Goal: Task Accomplishment & Management: Use online tool/utility

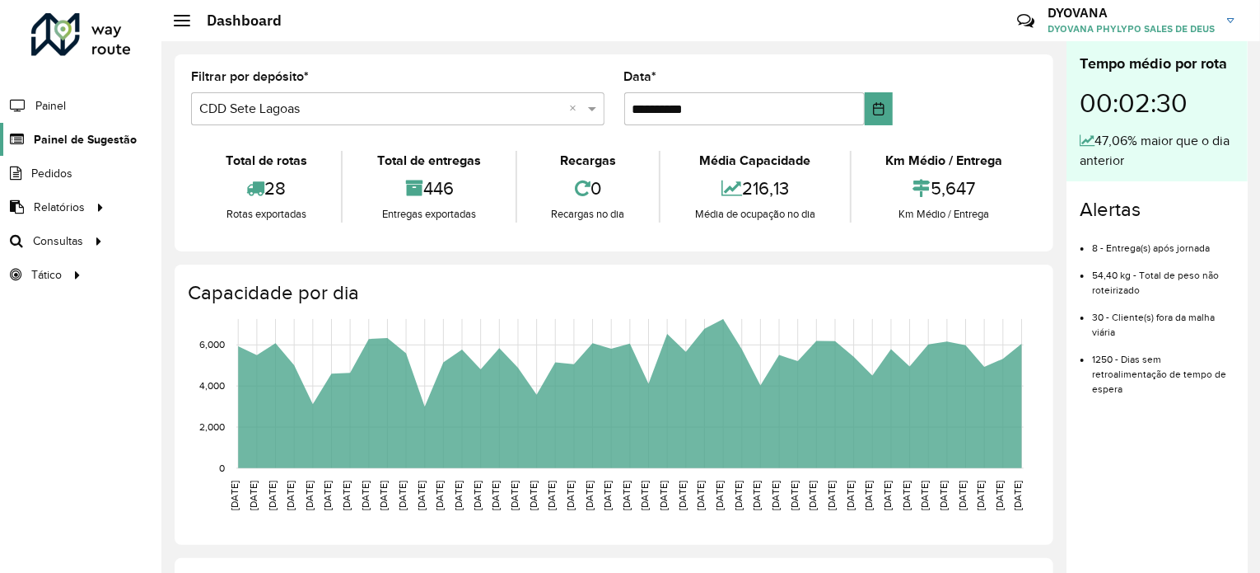
click at [68, 134] on span "Painel de Sugestão" at bounding box center [85, 139] width 103 height 17
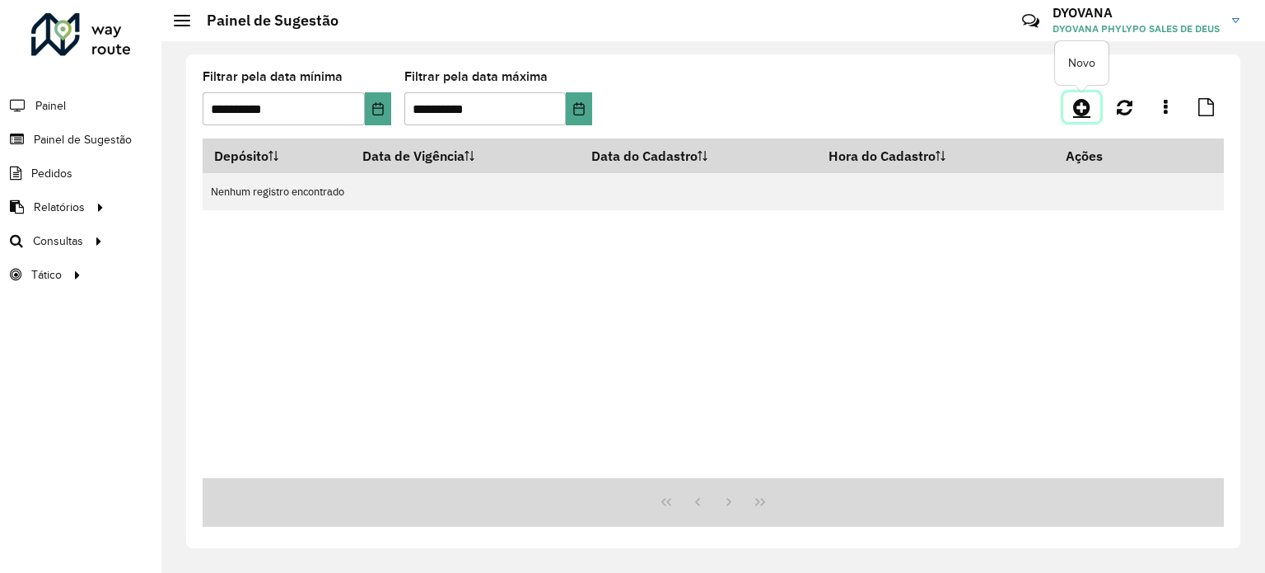
click at [1081, 115] on icon at bounding box center [1081, 107] width 17 height 20
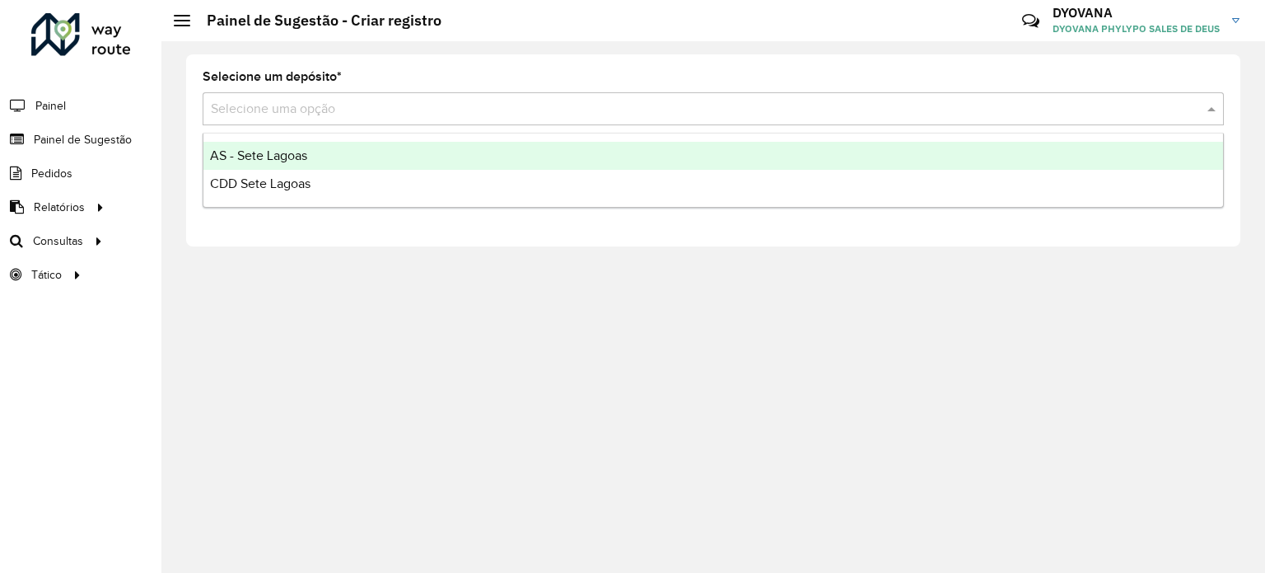
click at [339, 117] on input "text" at bounding box center [697, 110] width 972 height 20
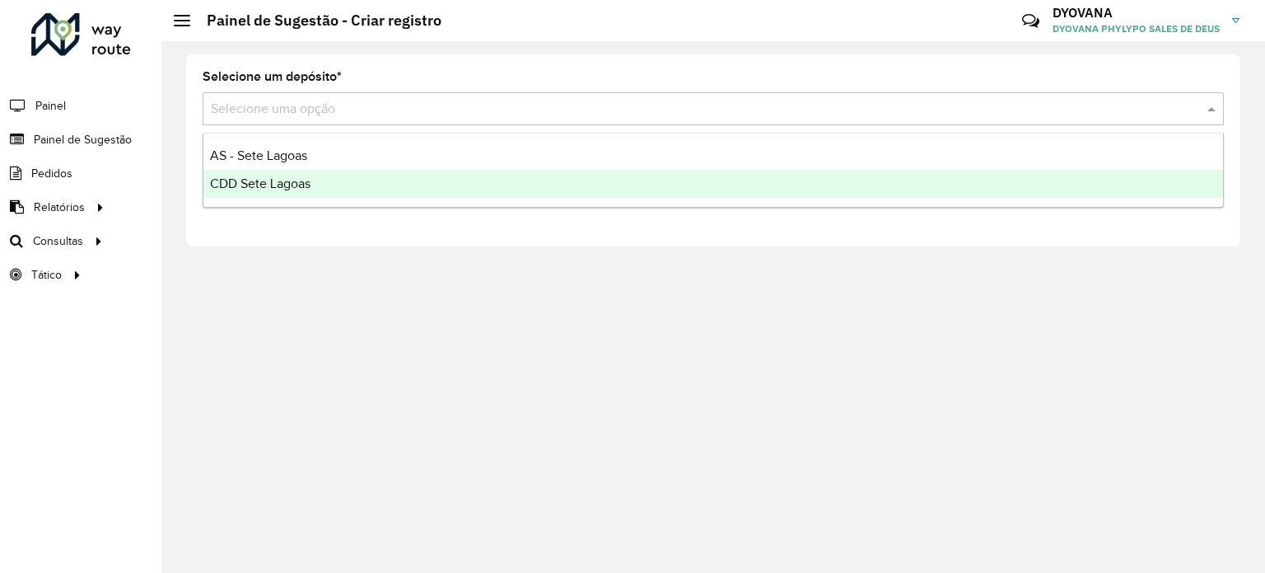
click at [306, 190] on span "CDD Sete Lagoas" at bounding box center [260, 183] width 101 height 14
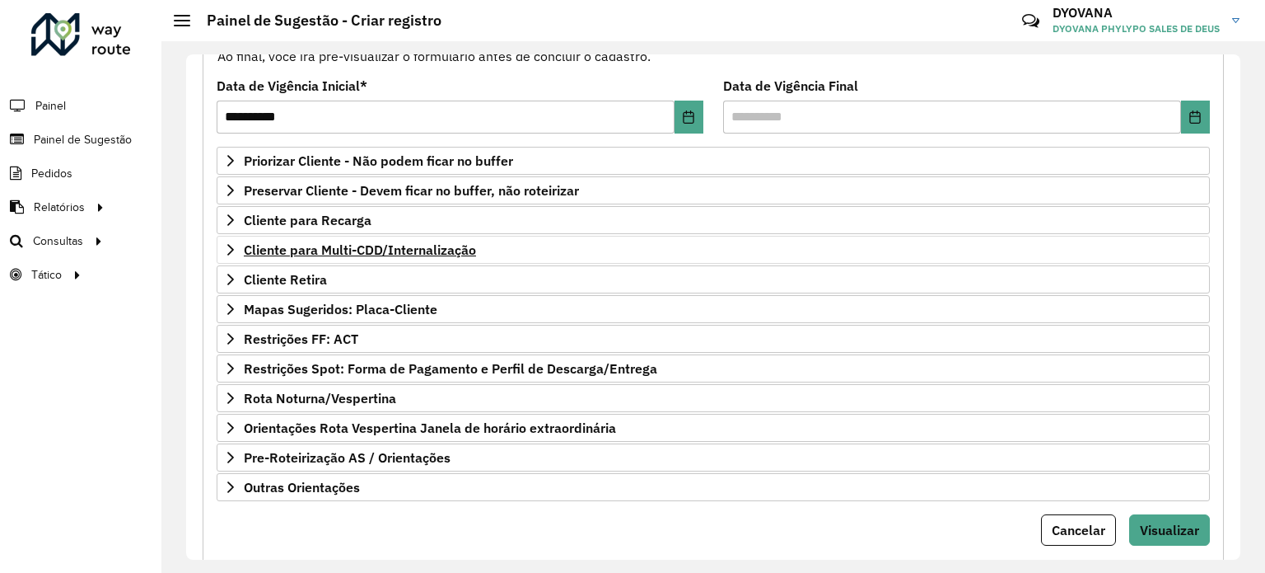
scroll to position [242, 0]
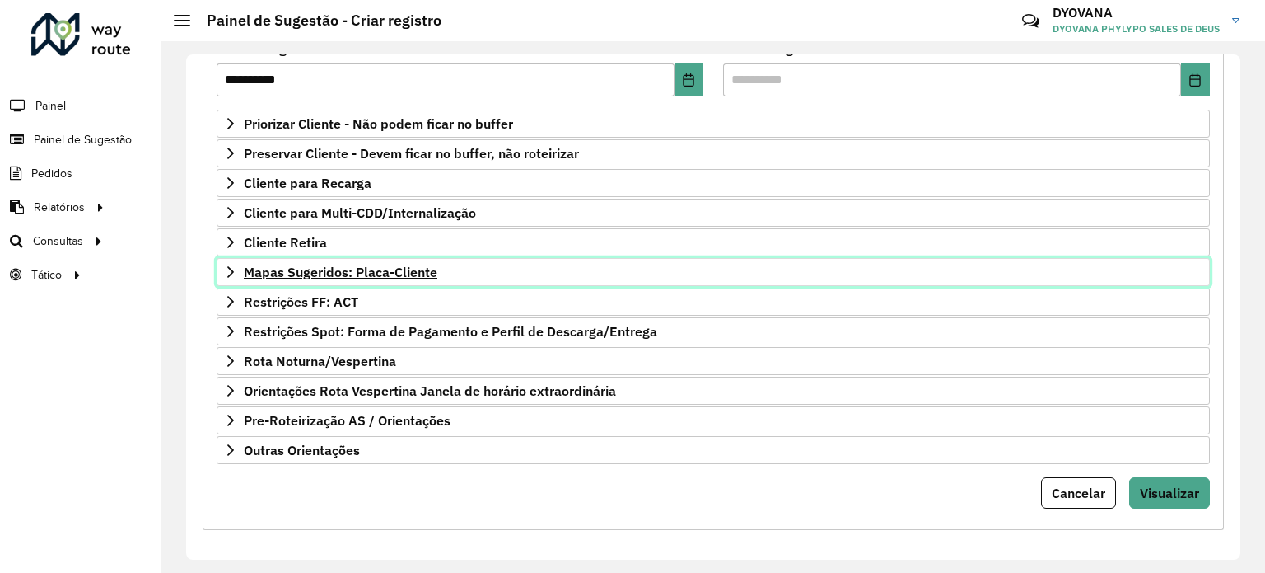
click at [372, 273] on span "Mapas Sugeridos: Placa-Cliente" at bounding box center [341, 271] width 194 height 13
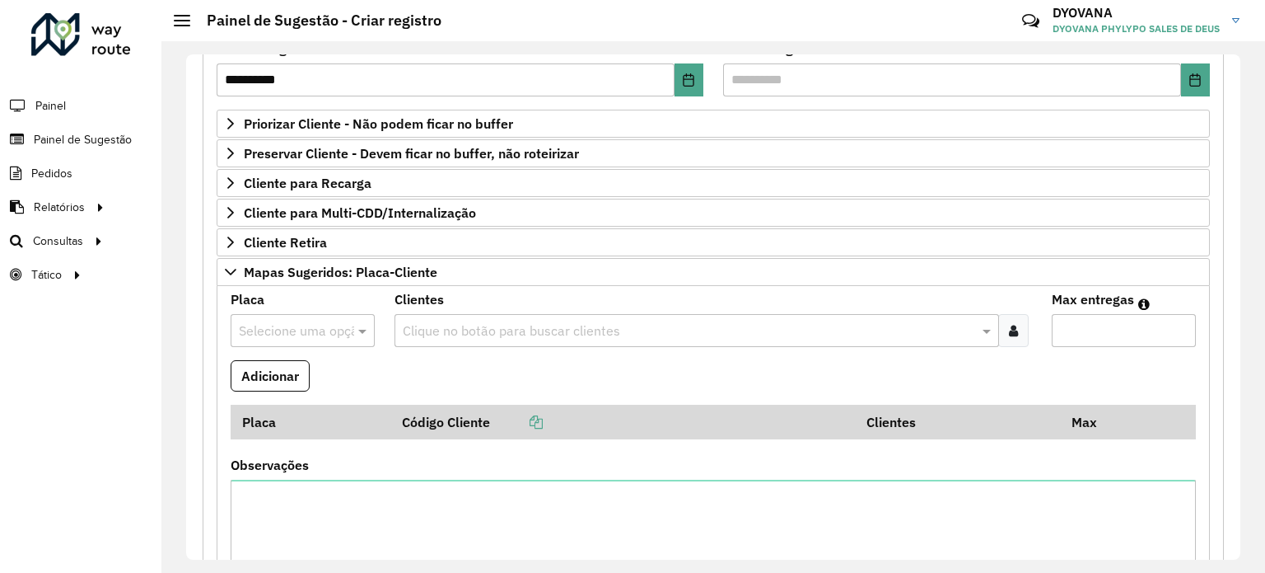
click at [316, 322] on input "text" at bounding box center [286, 331] width 95 height 20
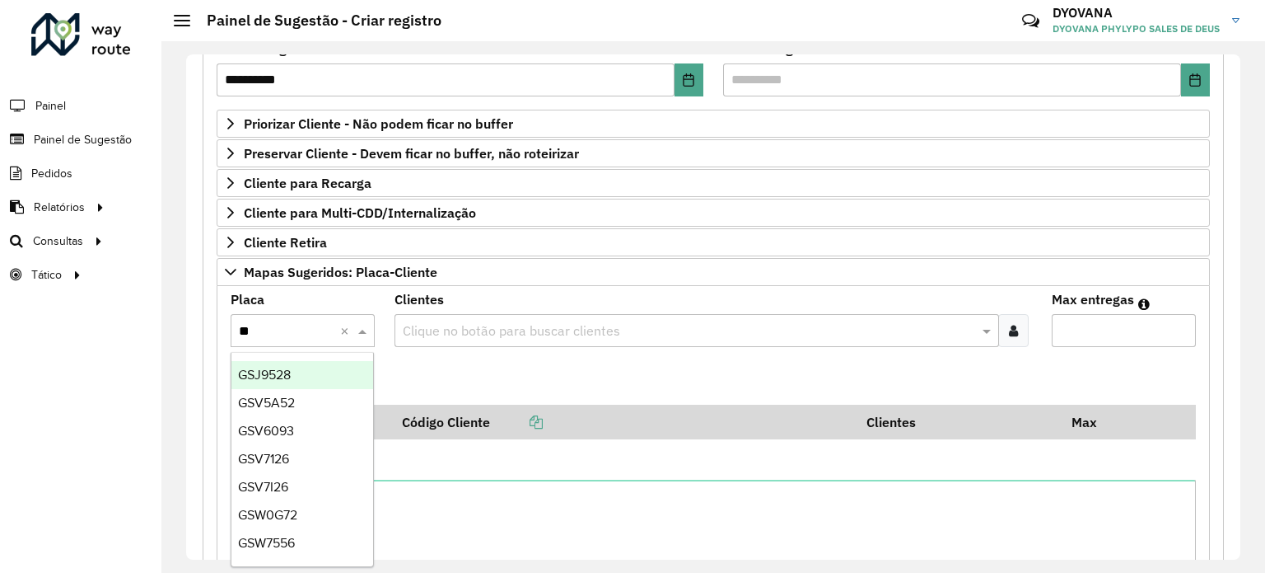
type input "***"
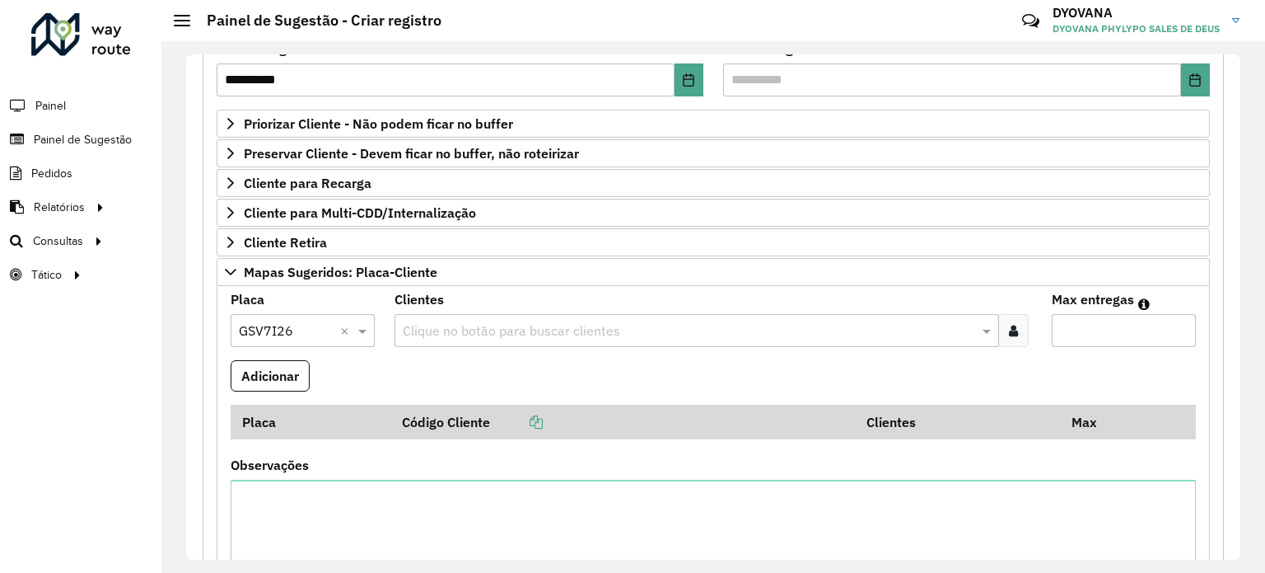
click at [509, 335] on input "text" at bounding box center [688, 331] width 579 height 20
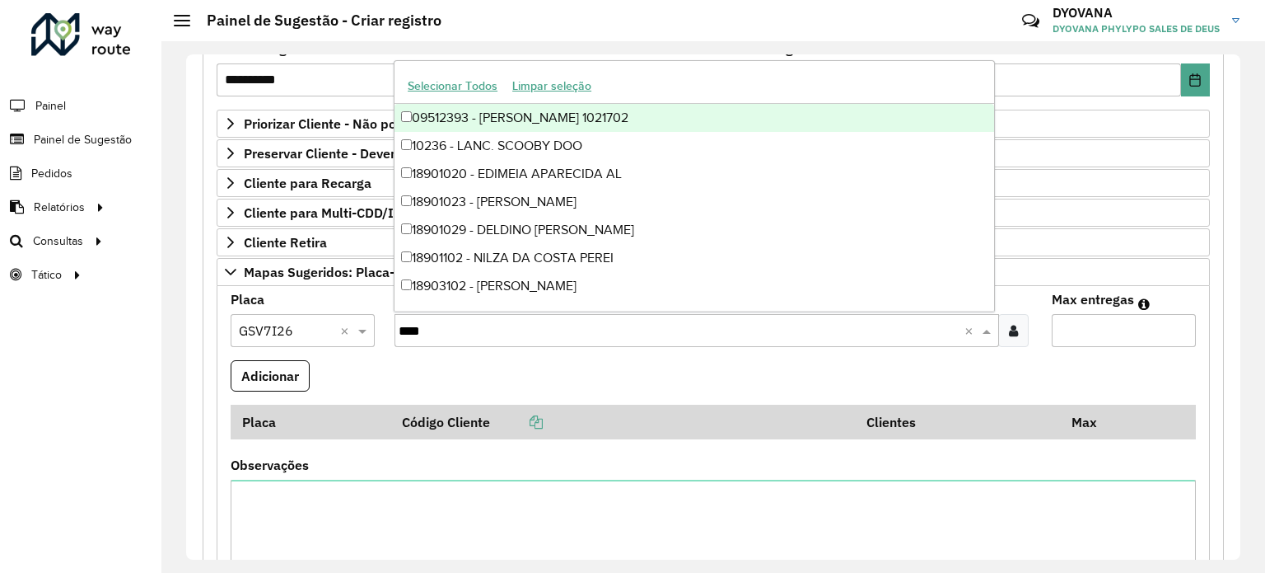
type input "*****"
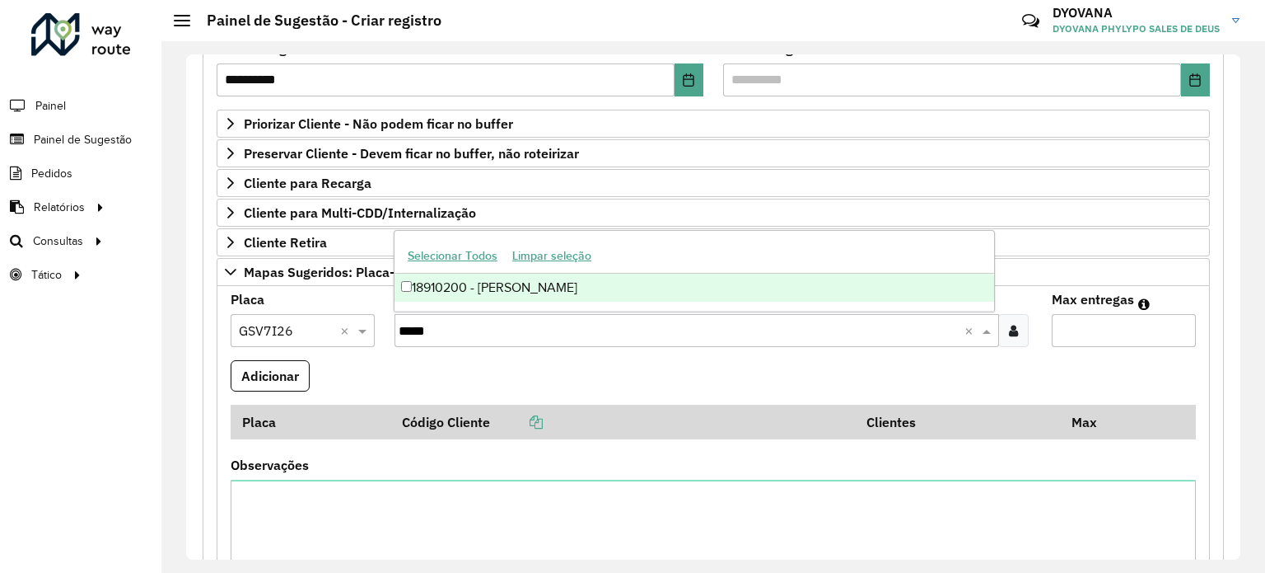
click at [606, 280] on div "18910200 - [PERSON_NAME]" at bounding box center [695, 288] width 600 height 28
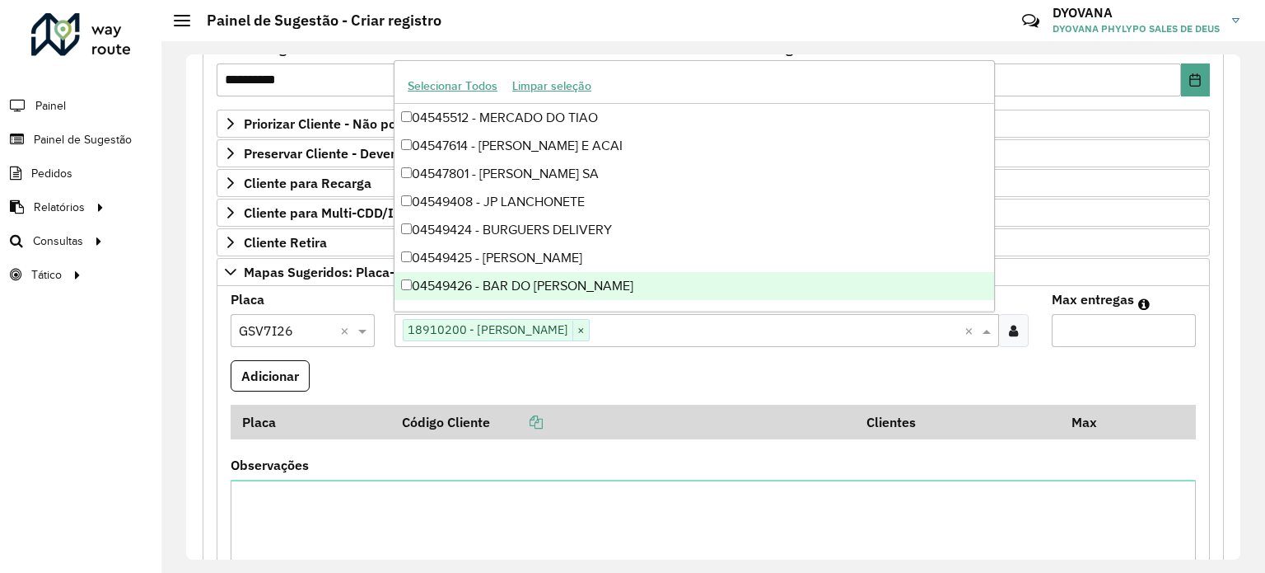
click at [1129, 324] on input "Max entregas" at bounding box center [1124, 330] width 144 height 33
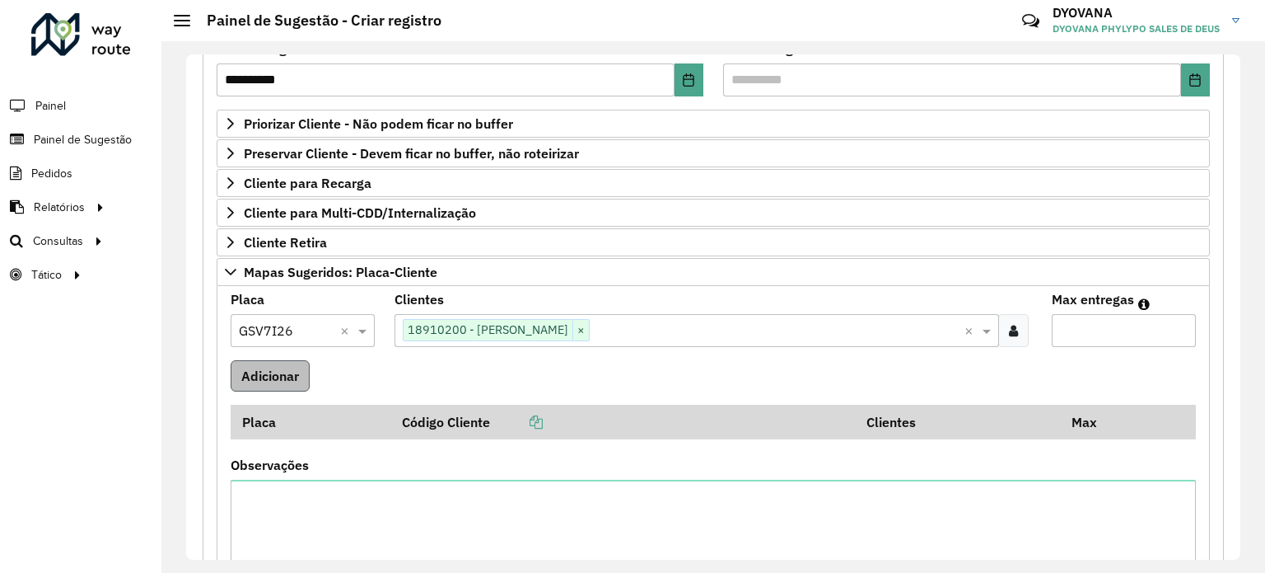
type input "*"
click at [259, 387] on button "Adicionar" at bounding box center [270, 375] width 79 height 31
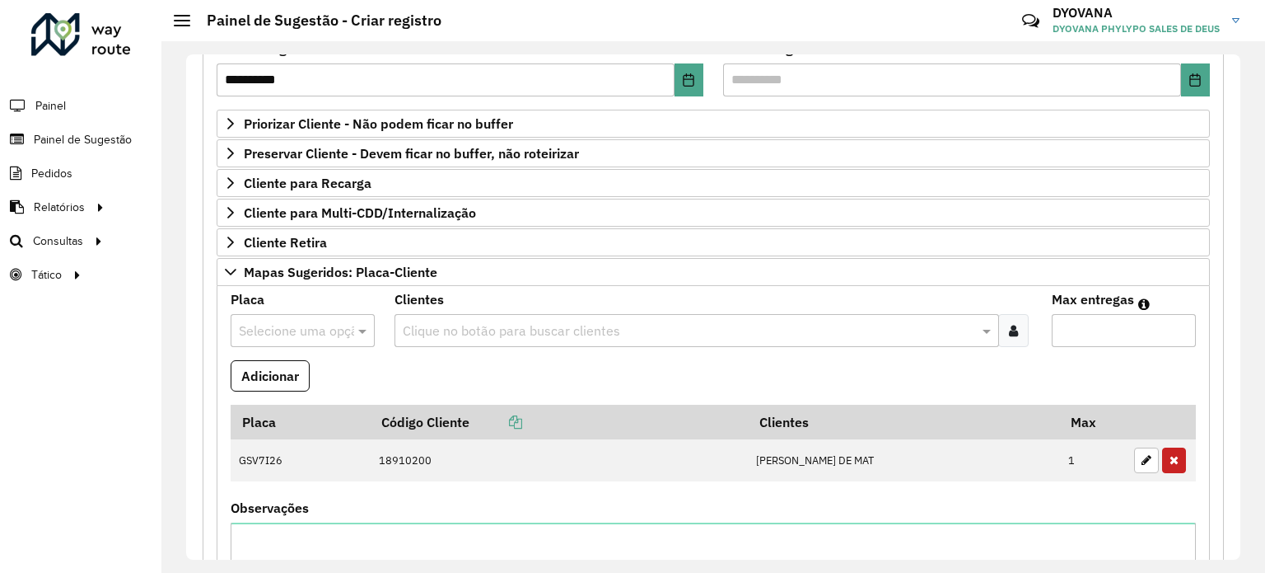
click at [319, 325] on input "text" at bounding box center [286, 331] width 95 height 20
type input "***"
click at [331, 397] on div "GYI0B91" at bounding box center [302, 403] width 143 height 28
click at [517, 315] on div "Clique no botão para buscar clientes" at bounding box center [697, 330] width 604 height 33
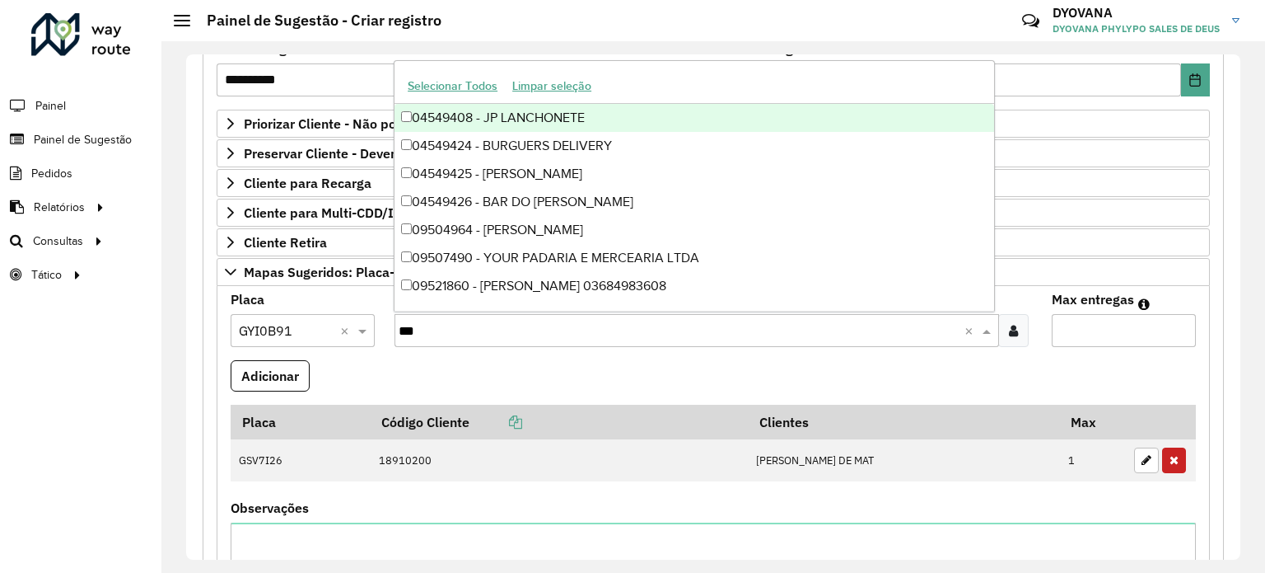
type input "****"
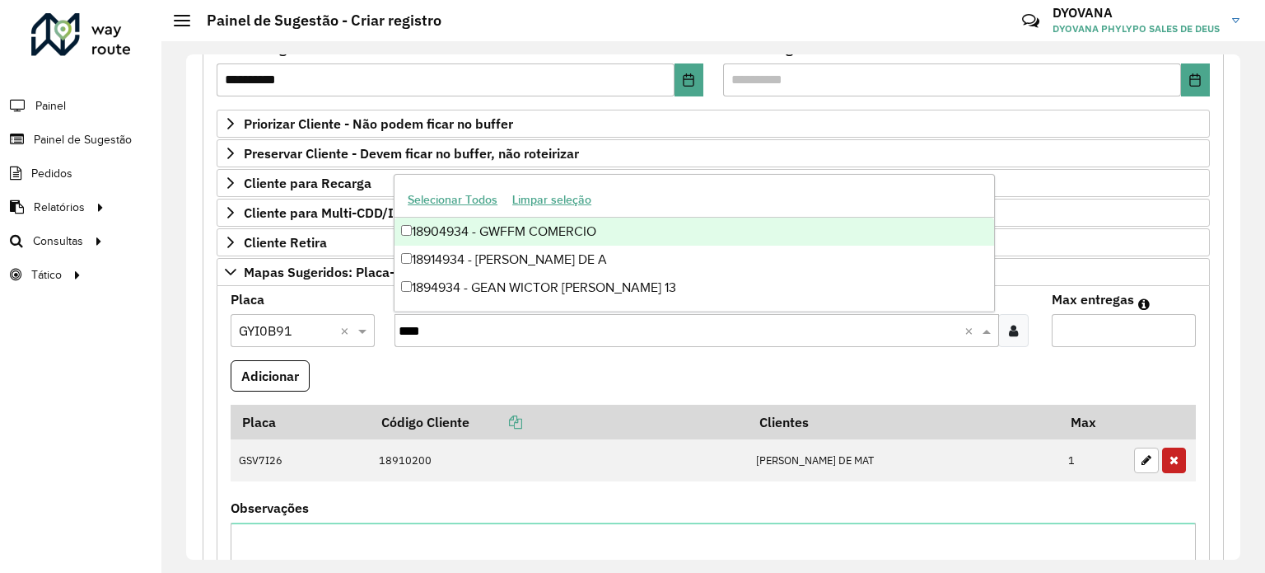
click at [547, 230] on div "18904934 - GWFFM COMERCIO" at bounding box center [695, 231] width 600 height 28
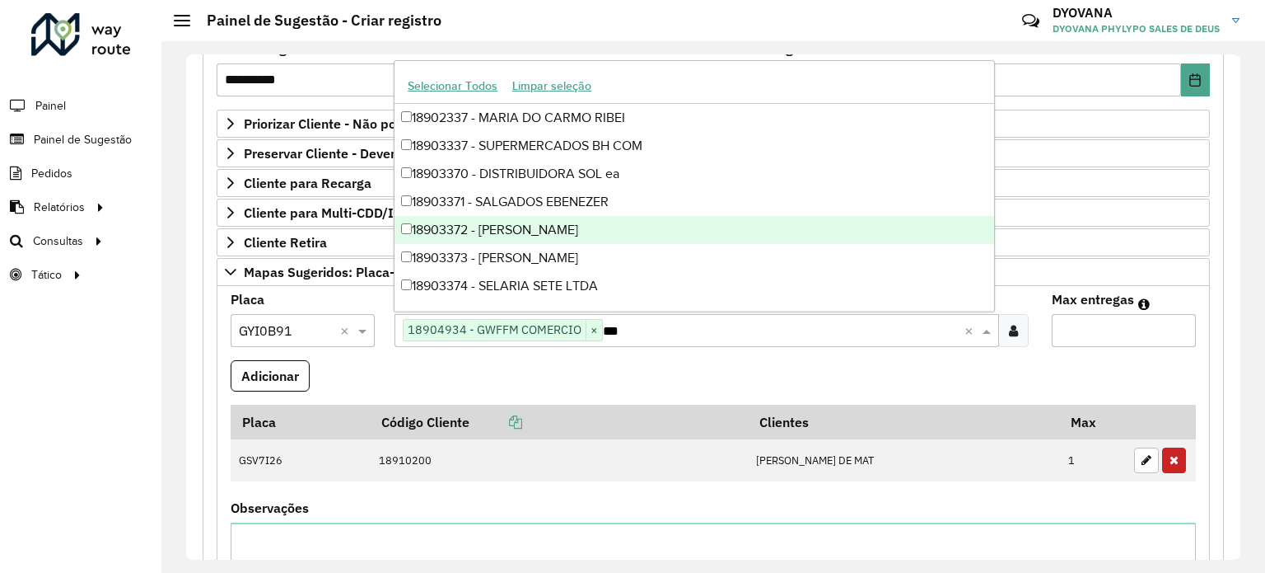
type input "****"
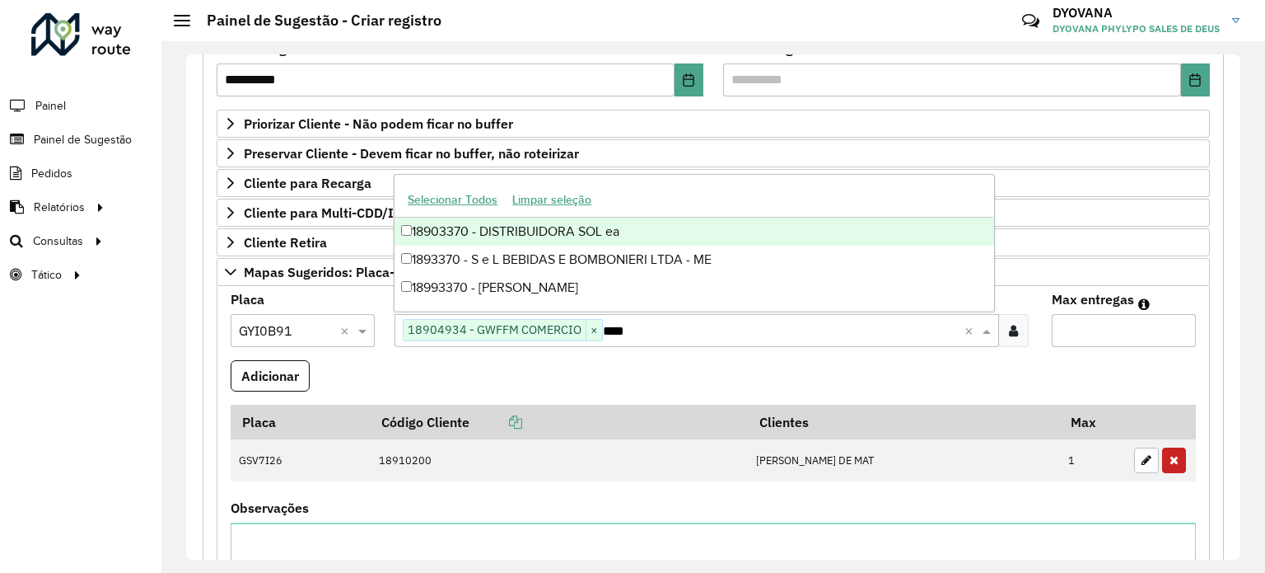
click at [554, 226] on div "18903370 - DISTRIBUIDORA SOL ea" at bounding box center [695, 231] width 600 height 28
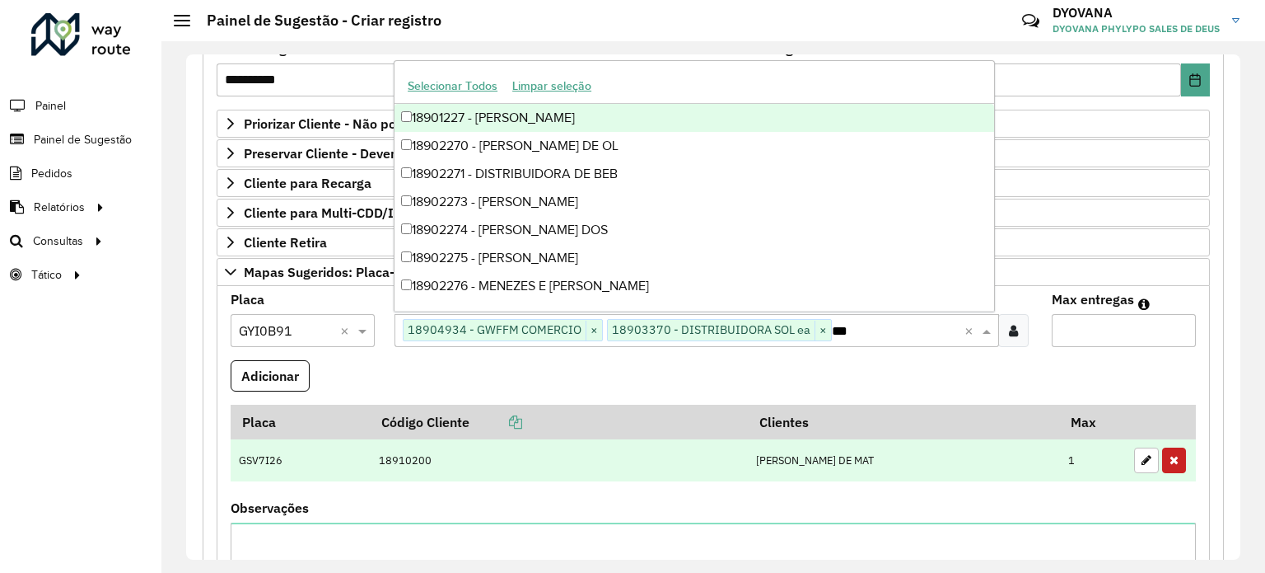
type input "****"
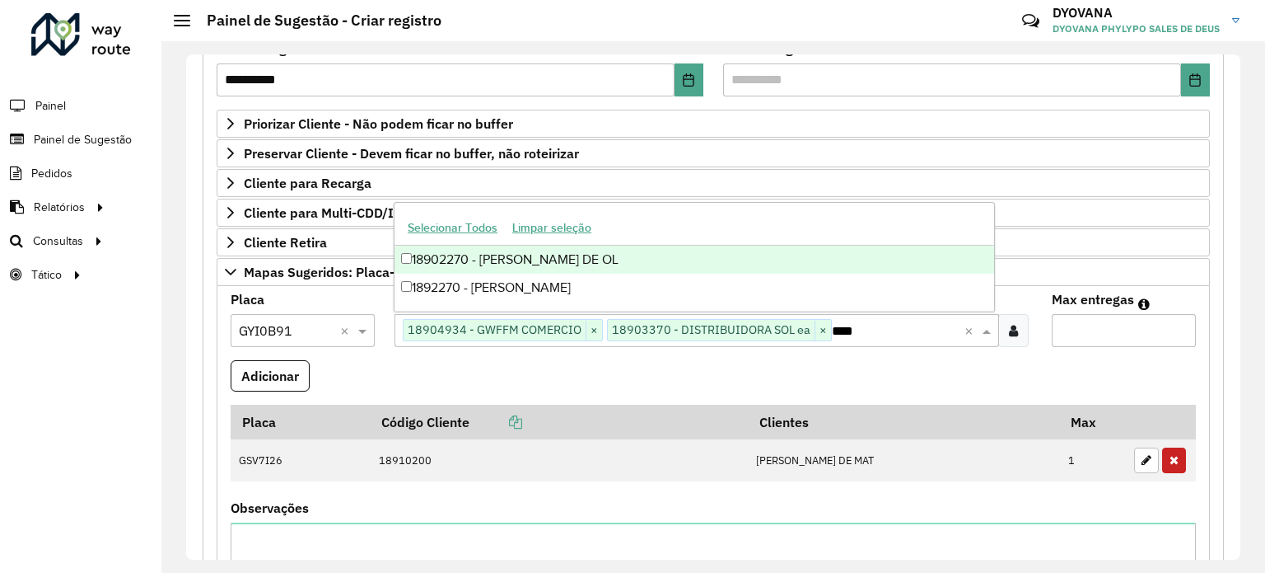
click at [541, 262] on div "18902270 - [PERSON_NAME] DE OL" at bounding box center [695, 259] width 600 height 28
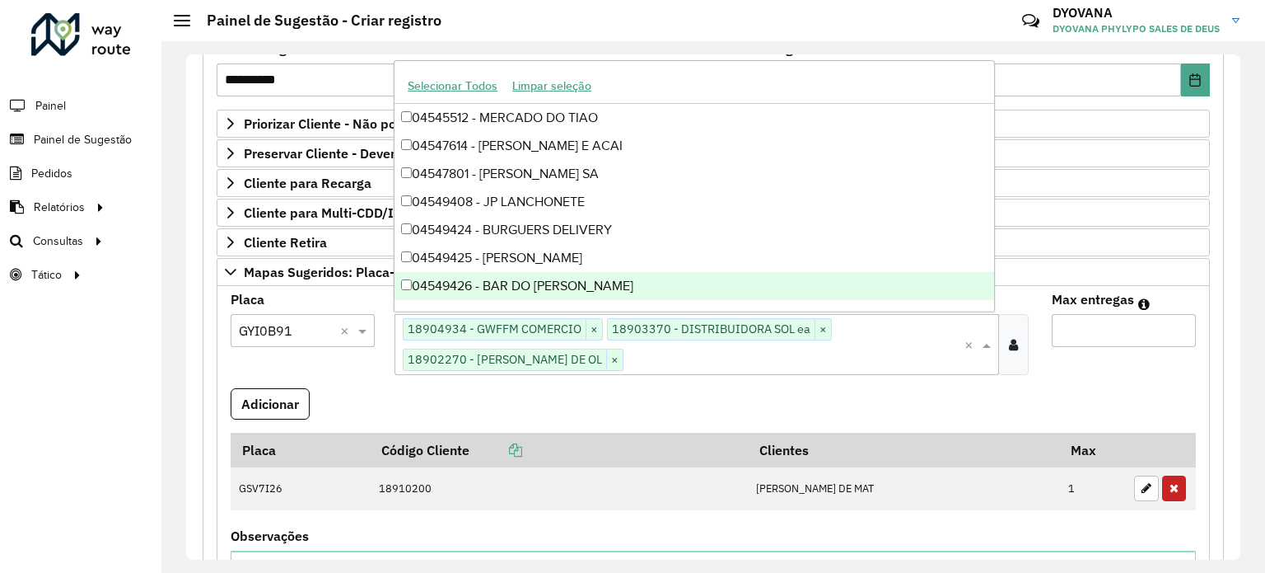
click at [1084, 320] on input "Max entregas" at bounding box center [1124, 330] width 144 height 33
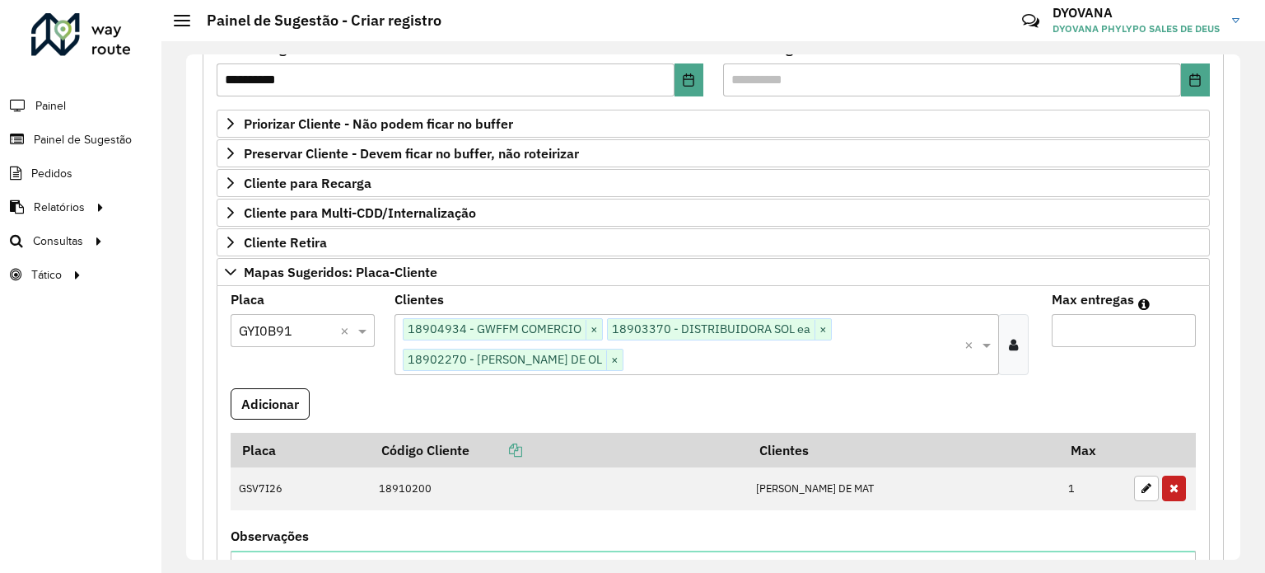
type input "*"
click at [801, 399] on formly-field "Adicionar" at bounding box center [713, 410] width 985 height 44
click at [266, 404] on button "Adicionar" at bounding box center [270, 403] width 79 height 31
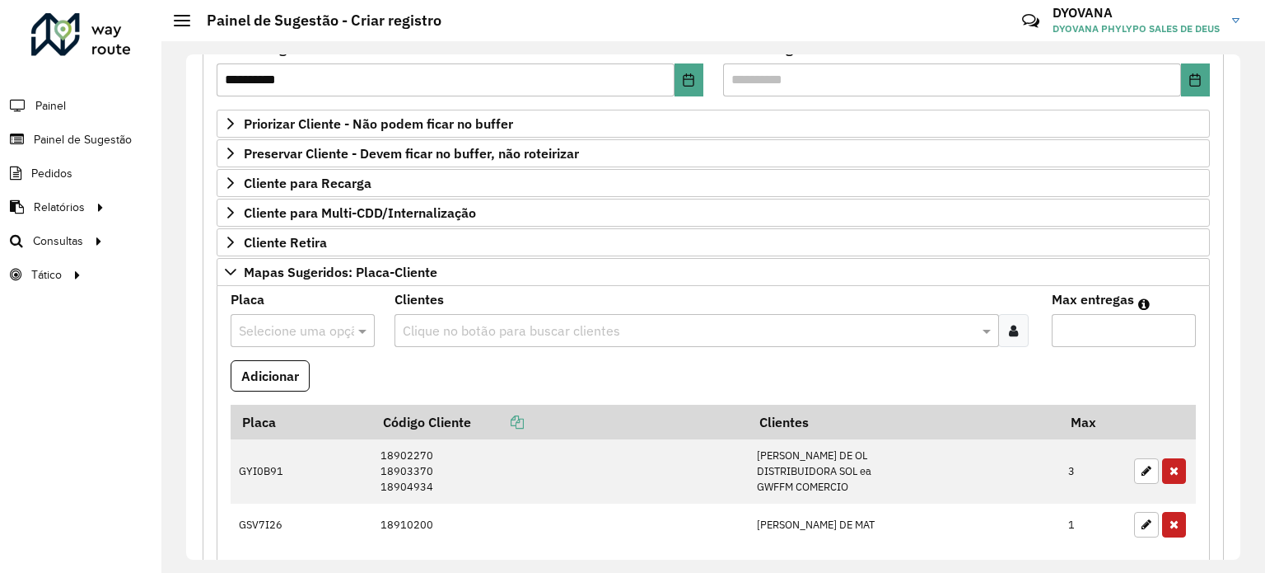
click at [296, 334] on input "text" at bounding box center [286, 331] width 95 height 20
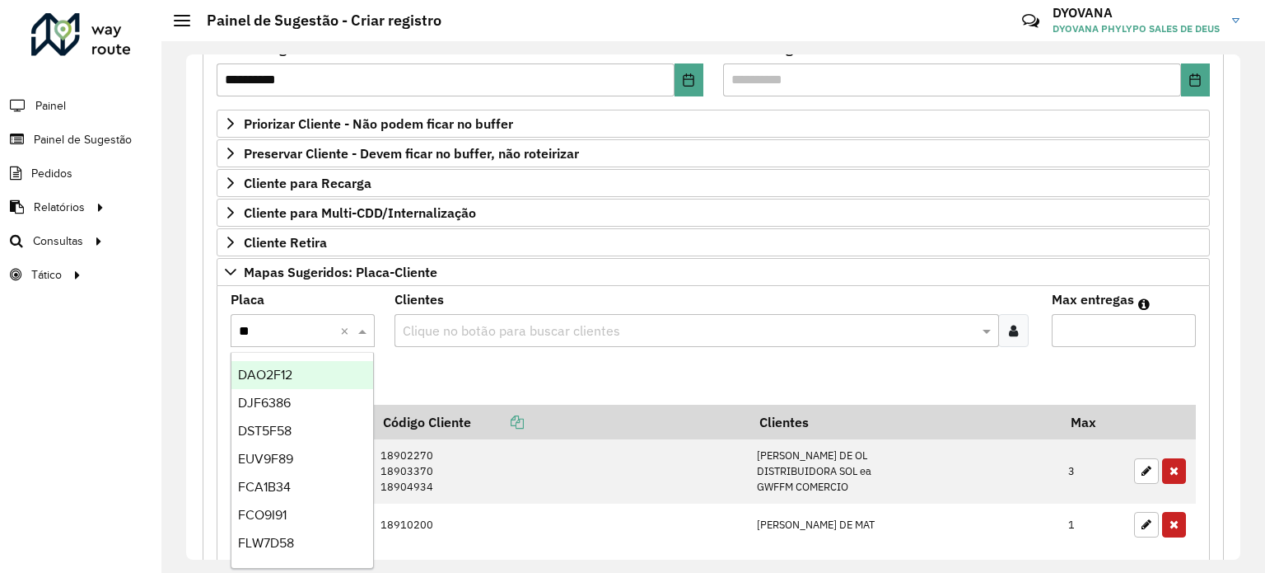
type input "***"
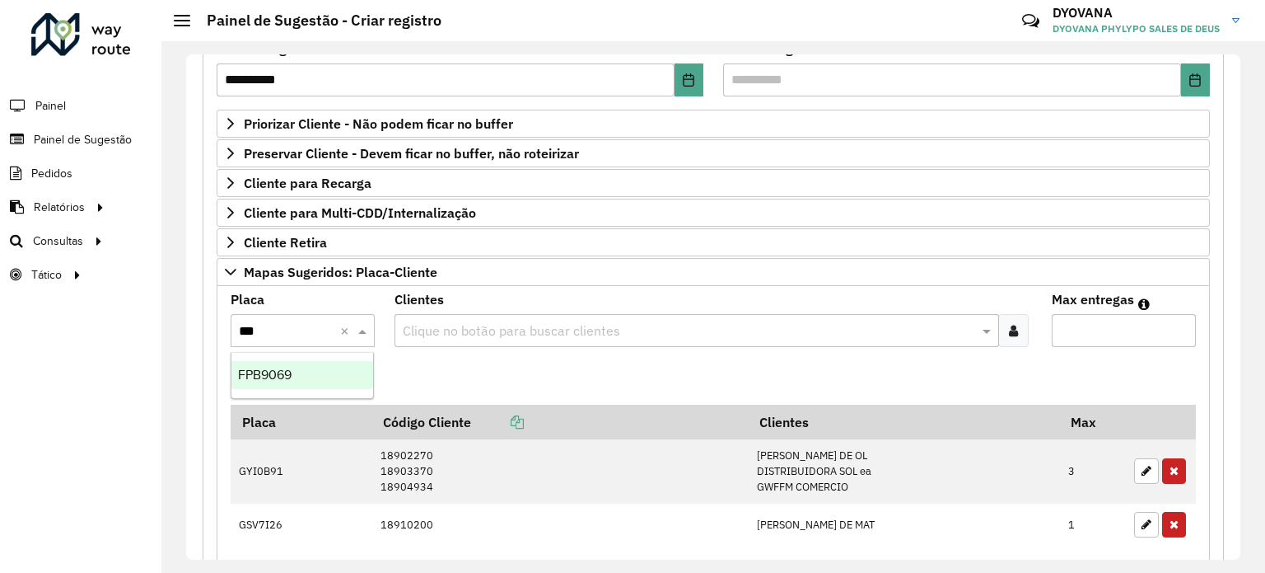
click at [332, 377] on div "FPB9069" at bounding box center [302, 375] width 143 height 28
click at [475, 316] on div "Clique no botão para buscar clientes" at bounding box center [697, 330] width 604 height 33
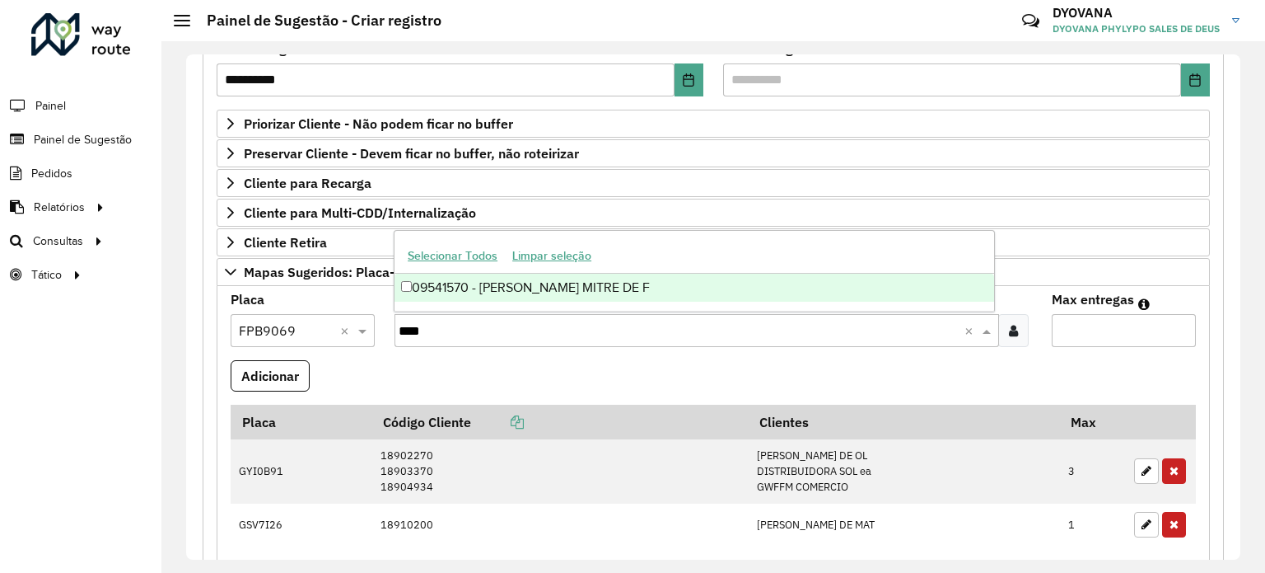
type input "*****"
click at [489, 289] on div "09541570 - [PERSON_NAME] MITRE DE F" at bounding box center [695, 288] width 600 height 28
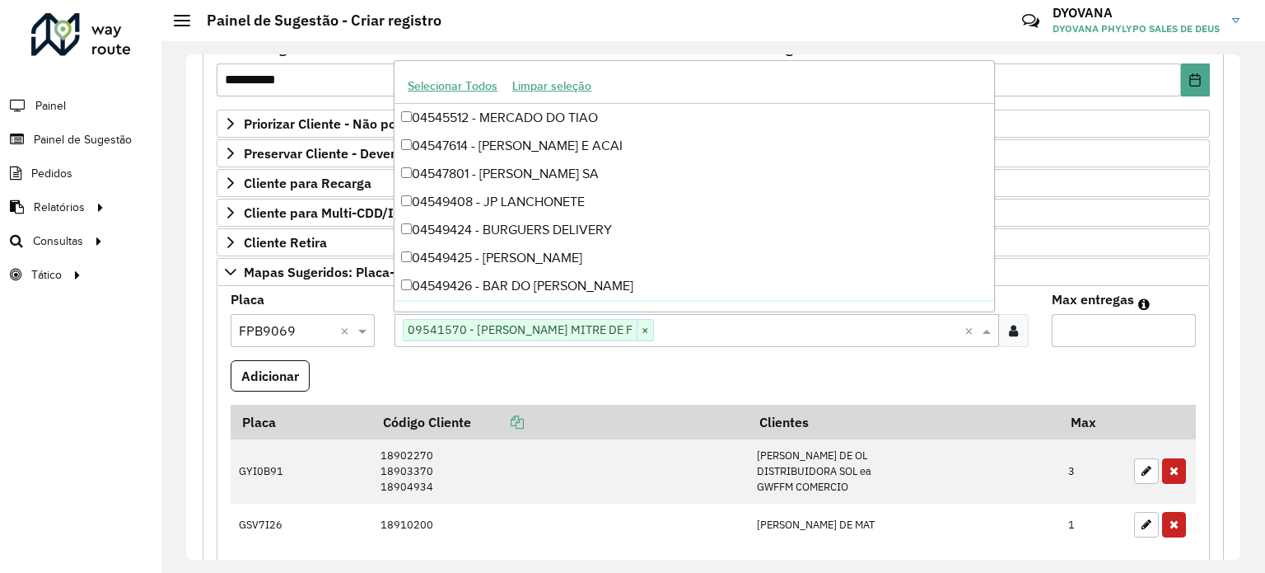
click at [1095, 332] on input "Max entregas" at bounding box center [1124, 330] width 144 height 33
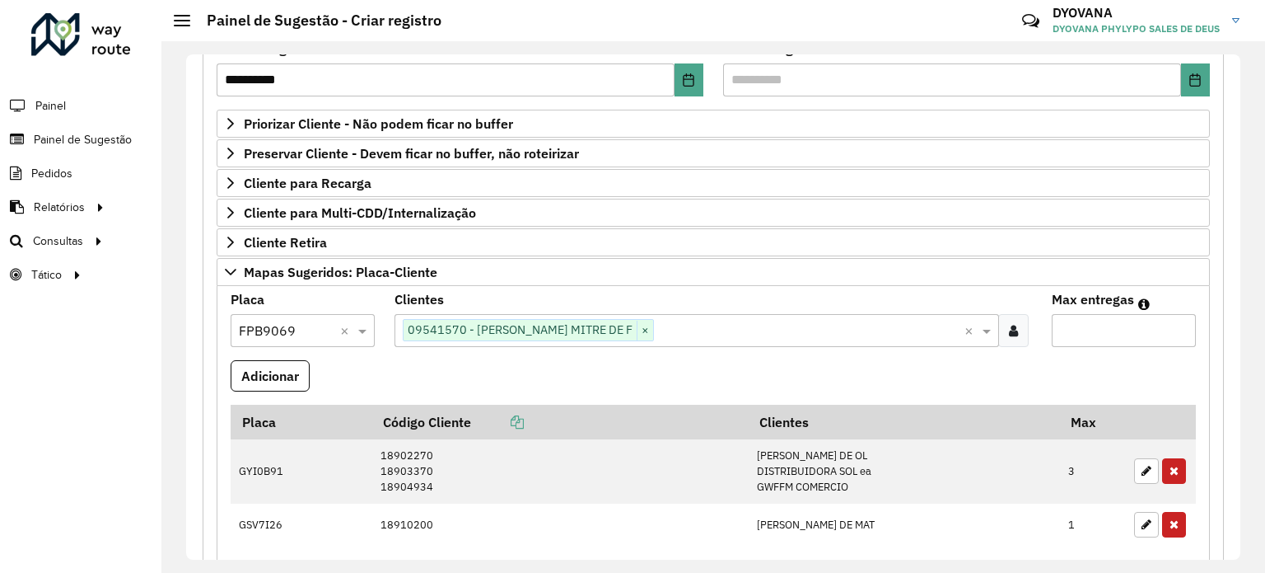
type input "*"
click at [264, 395] on formly-wrapper-form-field "Adicionar" at bounding box center [270, 382] width 79 height 44
click at [267, 385] on button "Adicionar" at bounding box center [270, 375] width 79 height 31
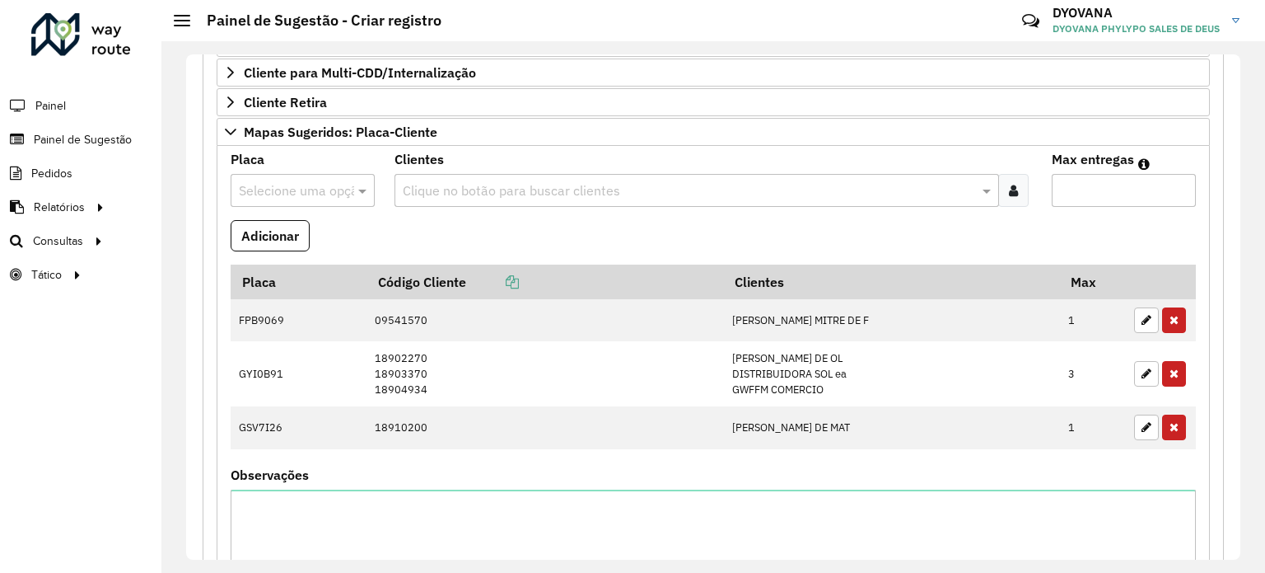
scroll to position [407, 0]
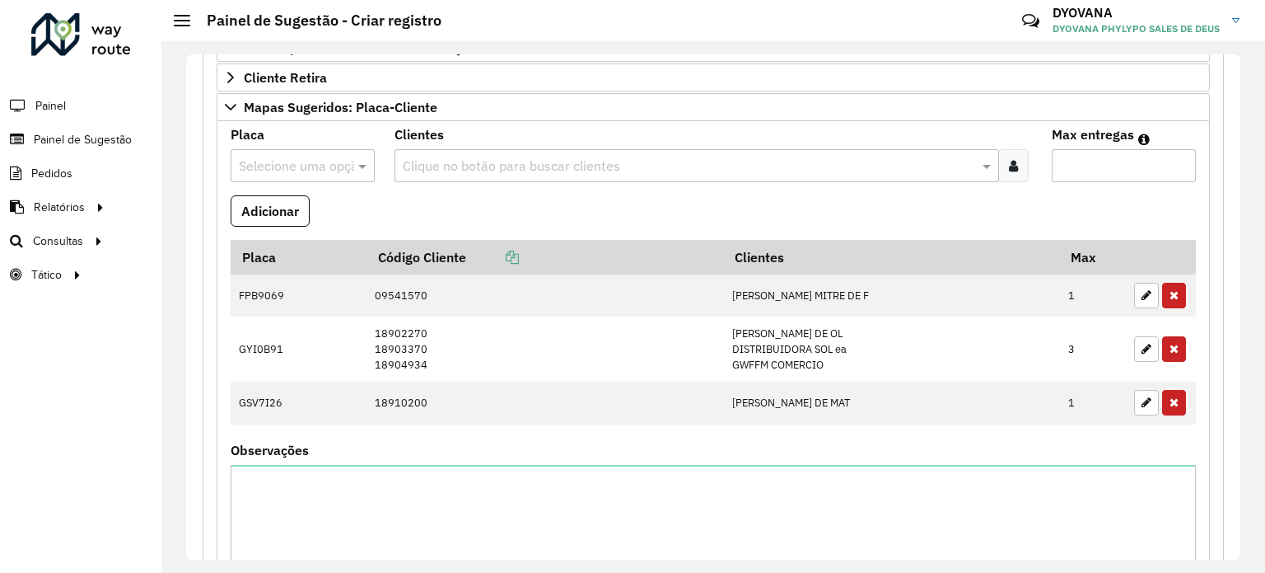
click at [313, 161] on input "text" at bounding box center [286, 167] width 95 height 20
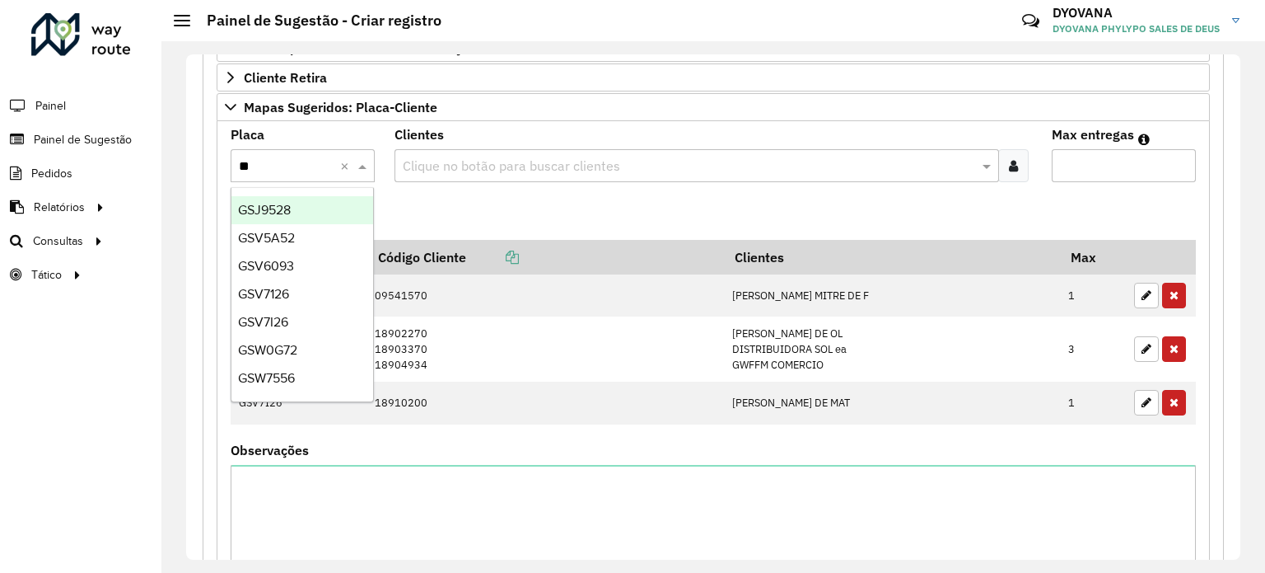
type input "***"
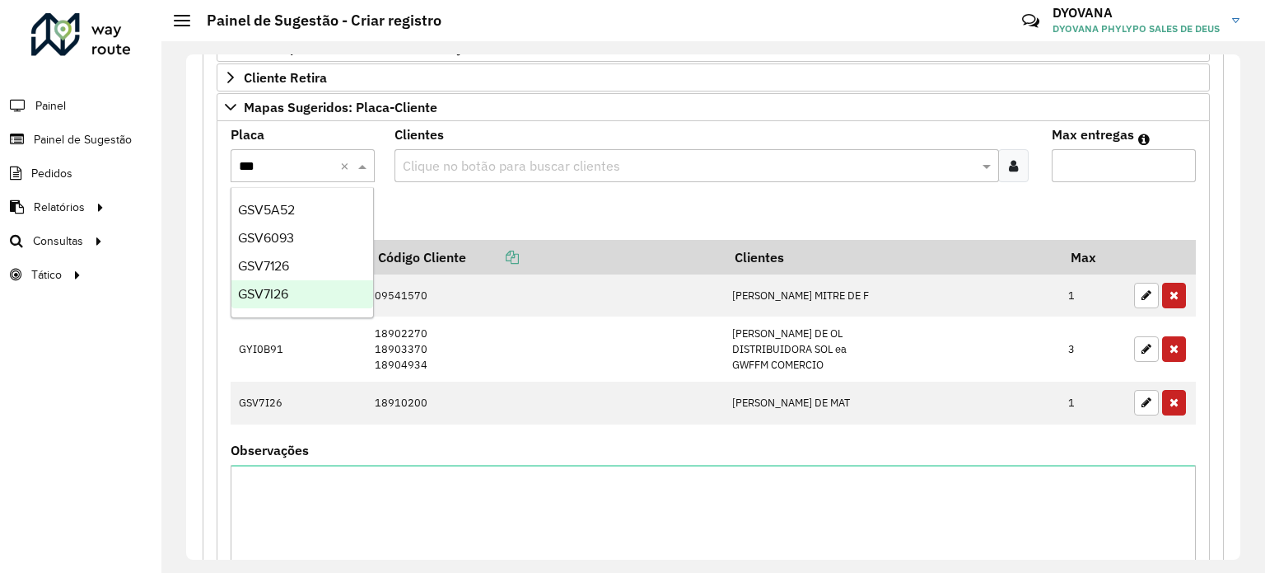
click at [299, 298] on div "GSV7I26" at bounding box center [302, 294] width 143 height 28
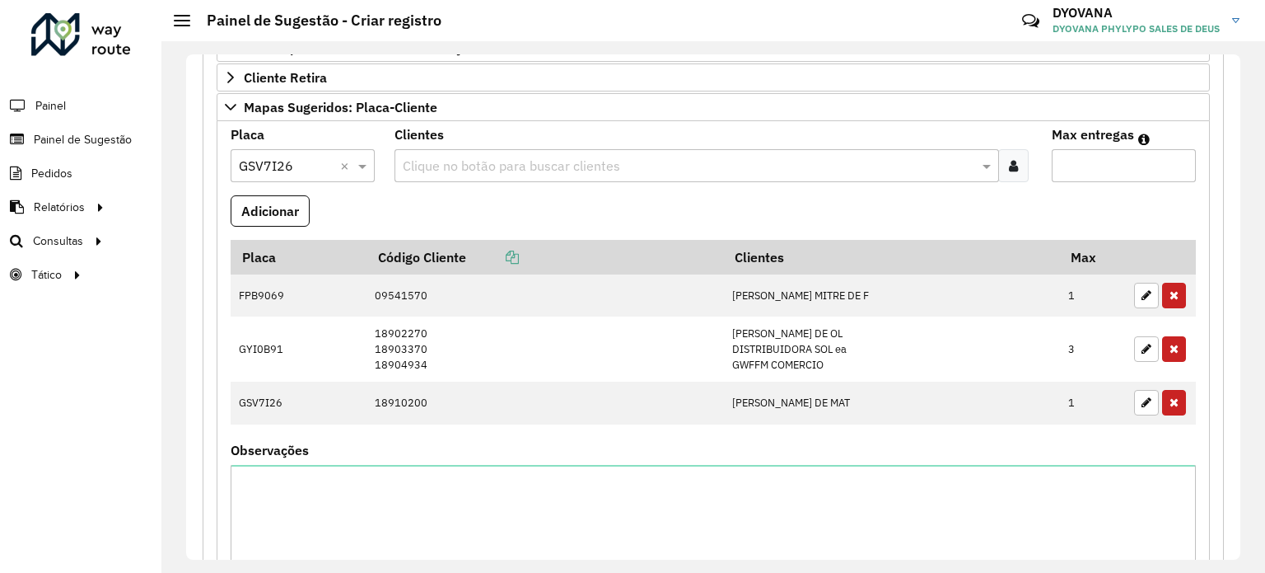
click at [459, 166] on input "text" at bounding box center [688, 167] width 579 height 20
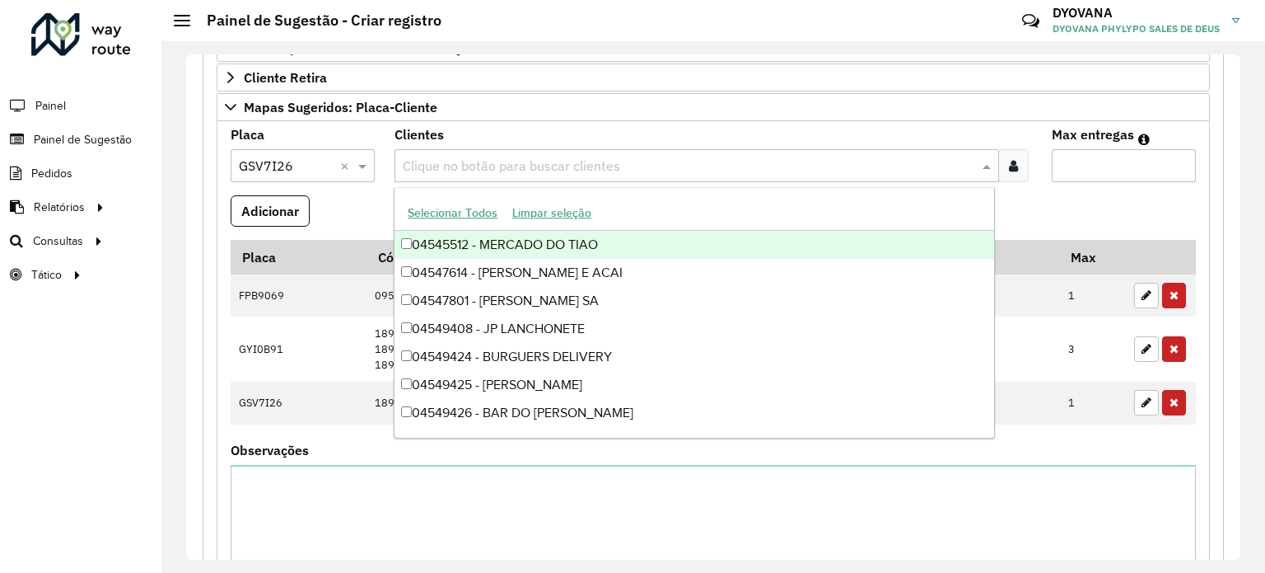
paste input "**********"
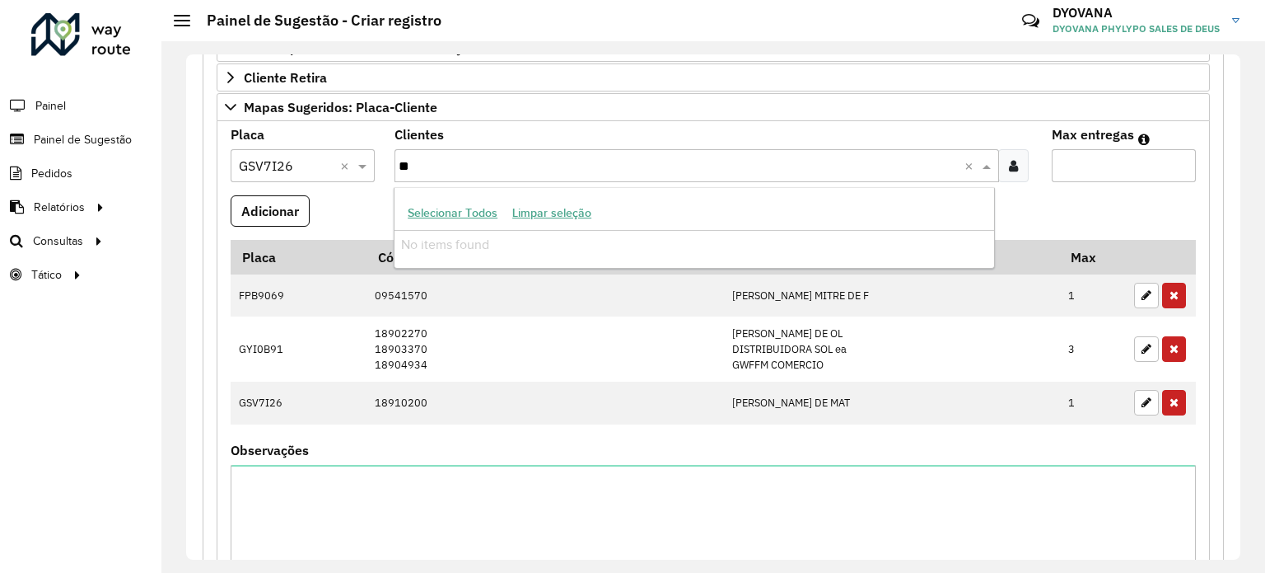
type input "*"
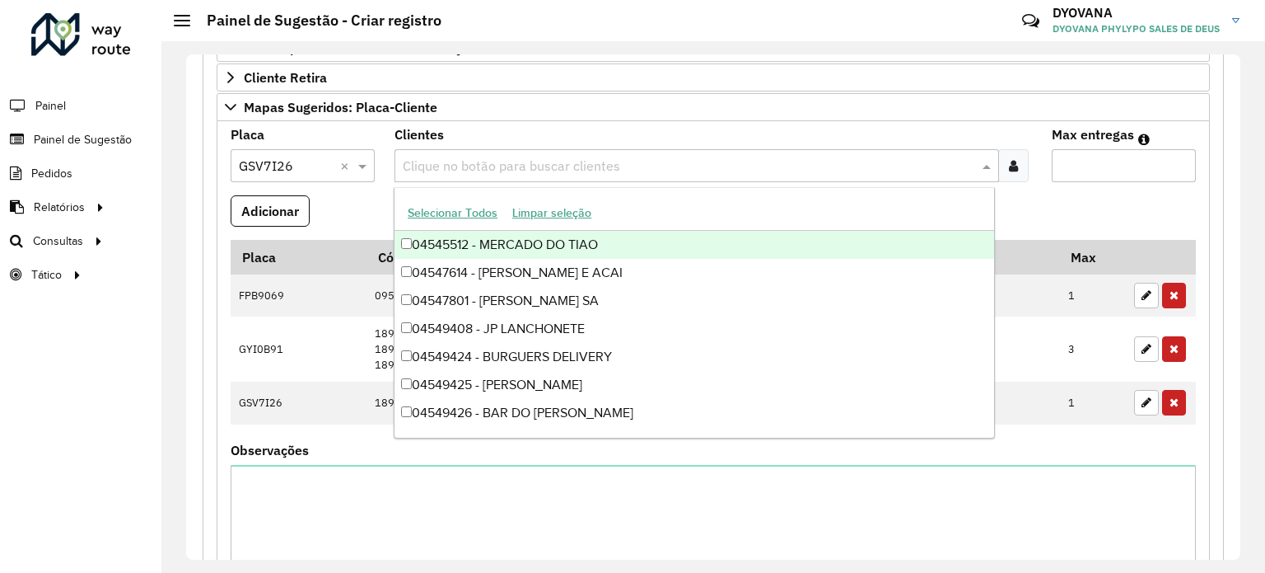
click at [1020, 161] on div at bounding box center [1013, 165] width 30 height 33
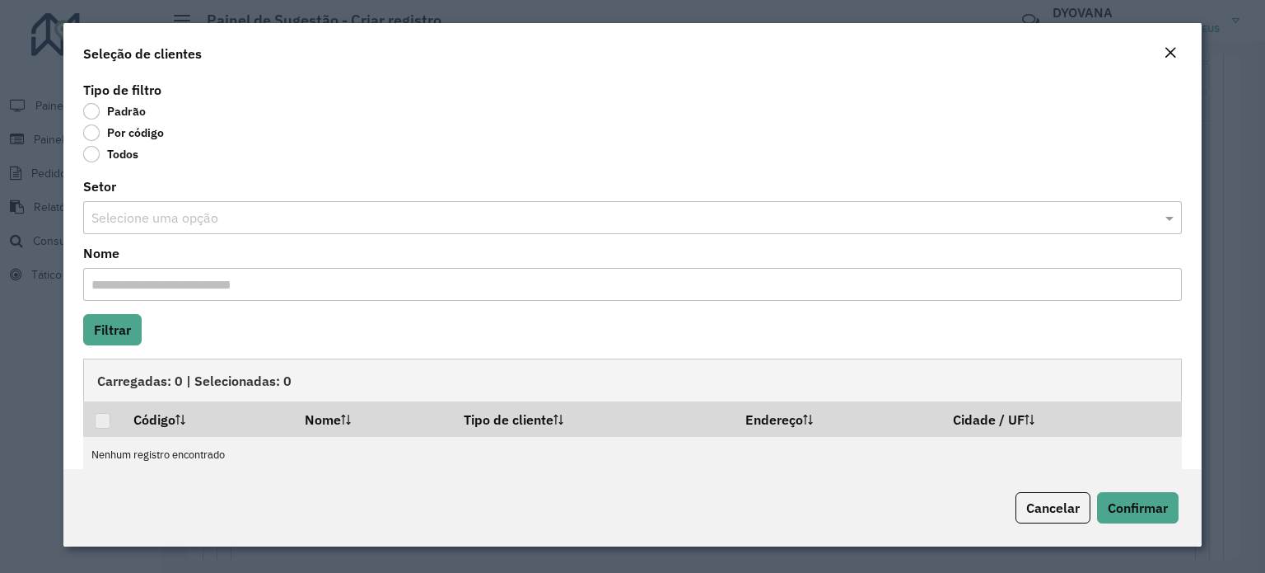
click at [91, 134] on label "Por código" at bounding box center [123, 132] width 81 height 16
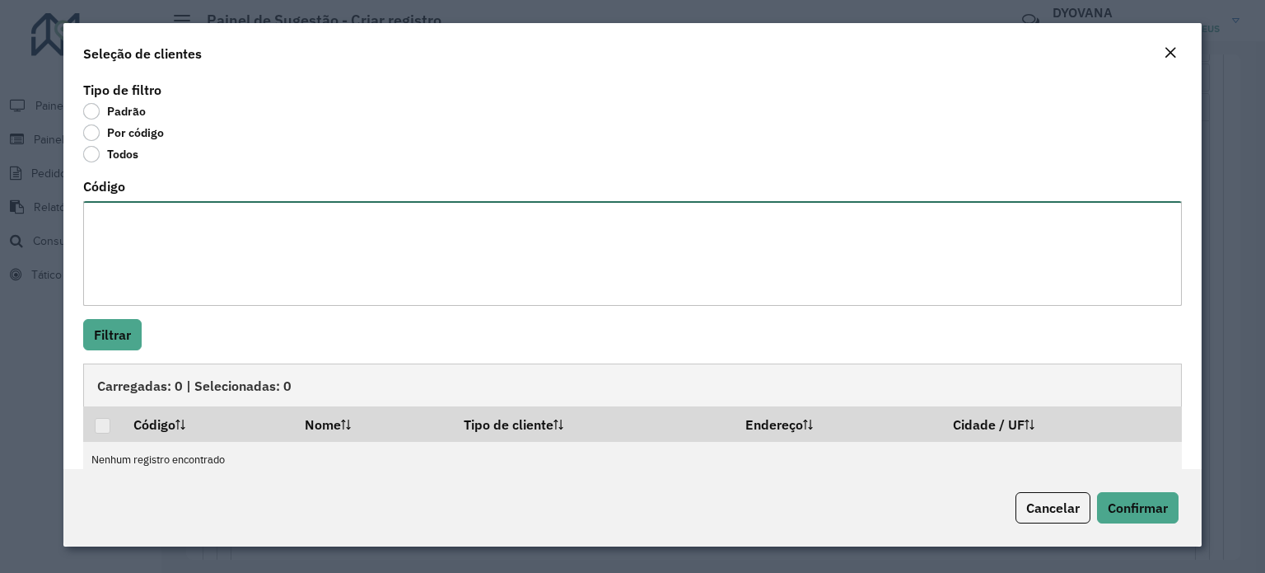
click at [131, 226] on textarea "Código" at bounding box center [632, 253] width 1099 height 105
paste textarea "**** **** *****"
type textarea "**** **** *****"
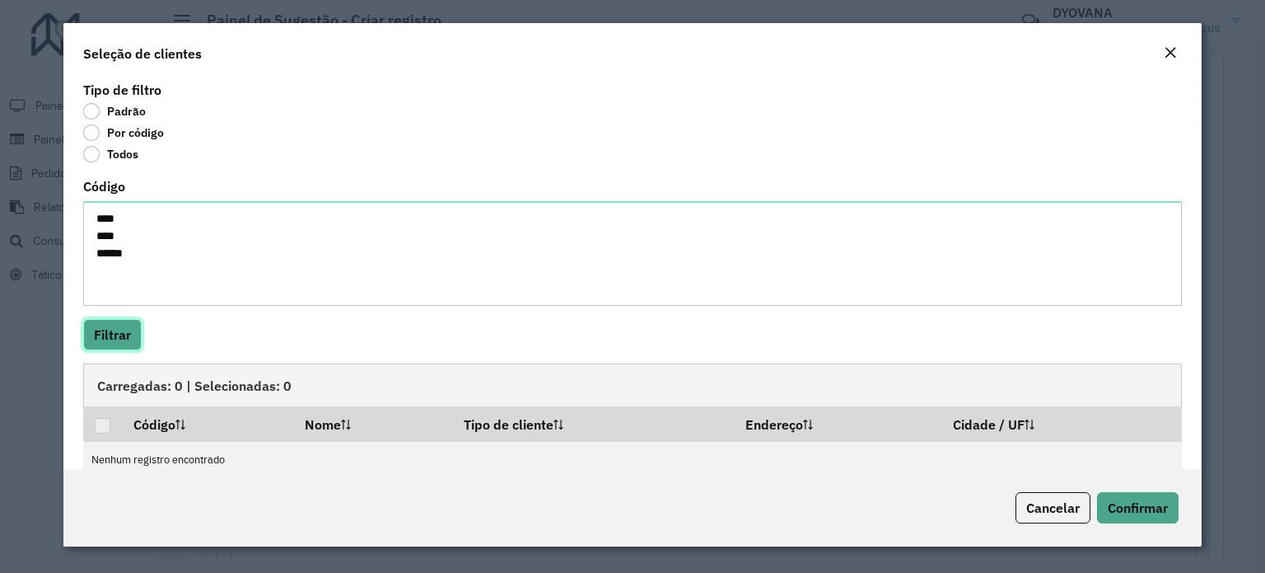
click at [93, 331] on button "Filtrar" at bounding box center [112, 334] width 58 height 31
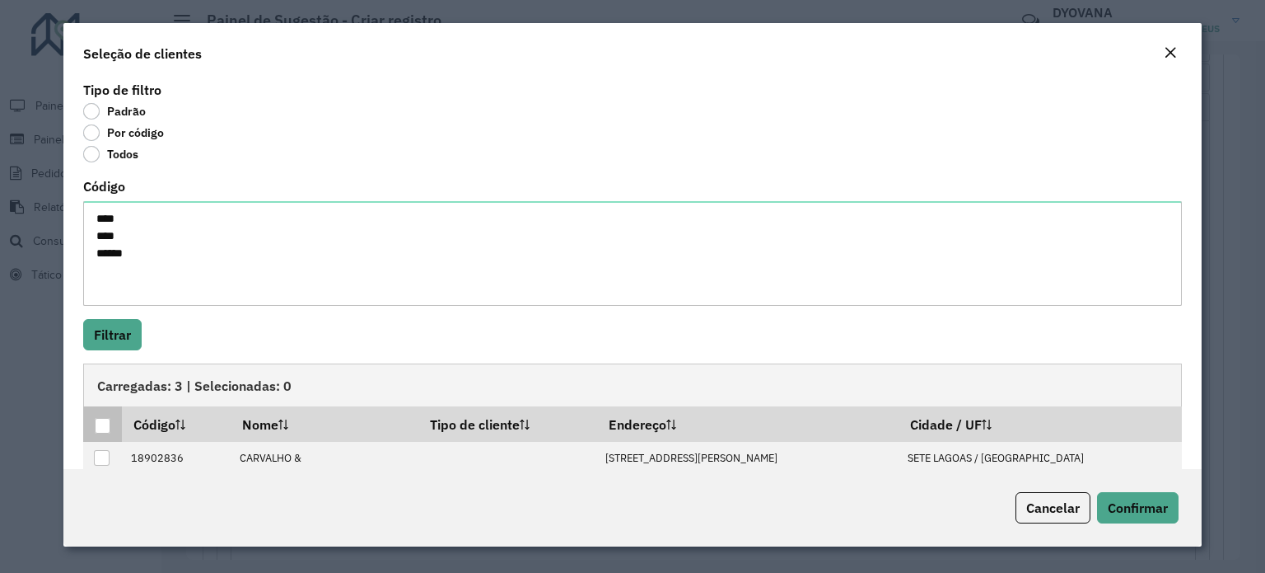
click at [100, 428] on div at bounding box center [103, 426] width 16 height 16
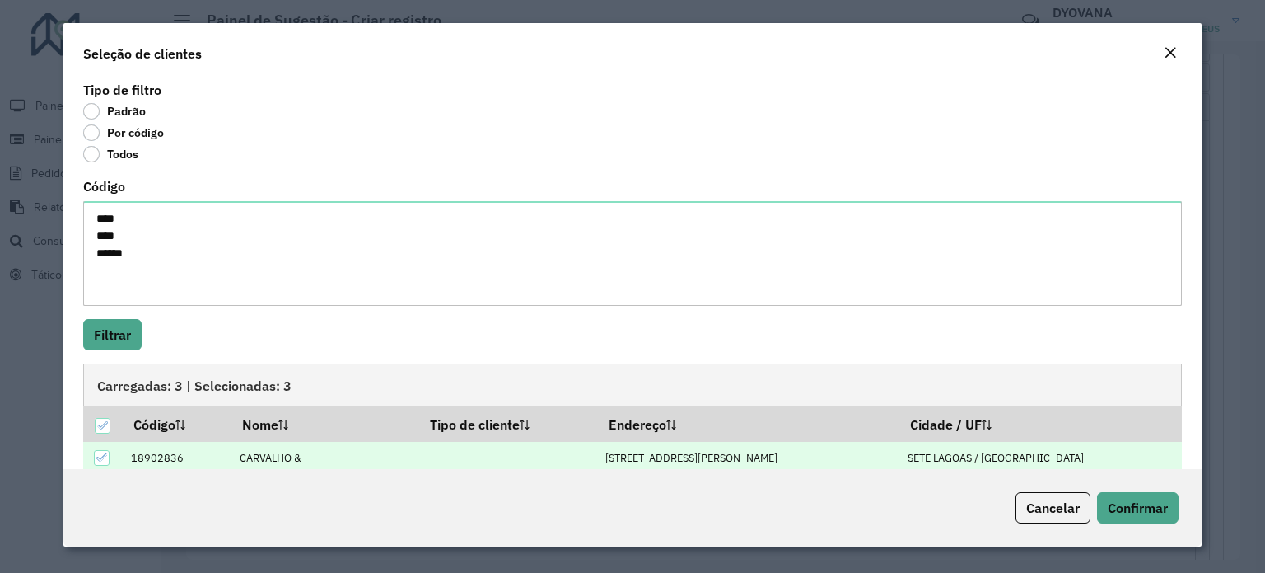
scroll to position [92, 0]
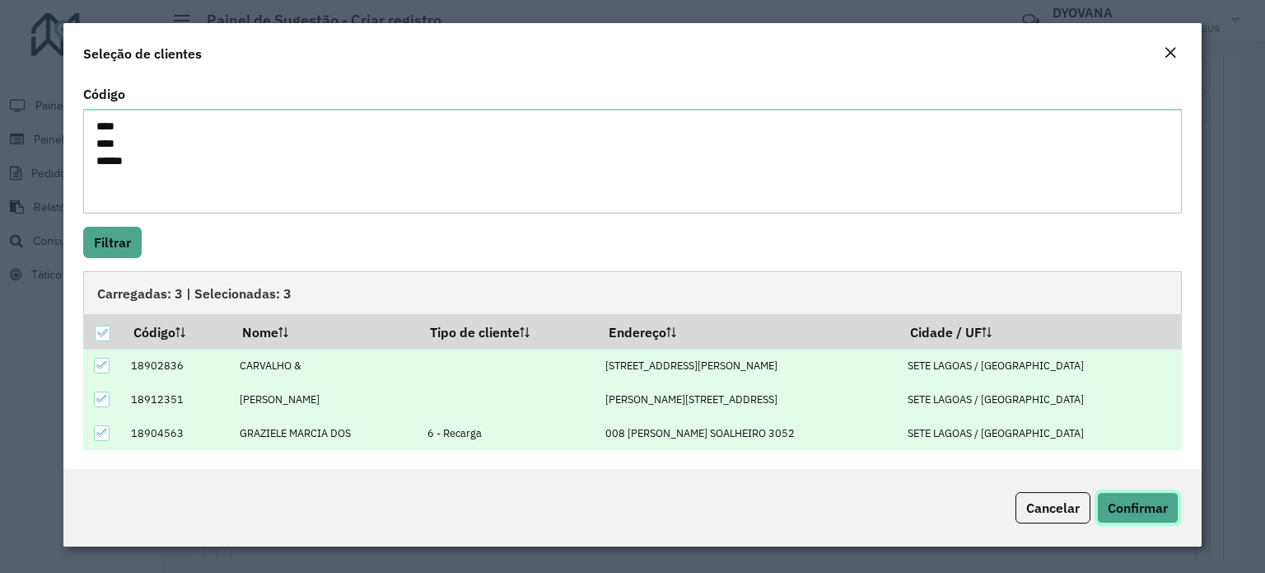
click at [1156, 503] on span "Confirmar" at bounding box center [1138, 507] width 60 height 16
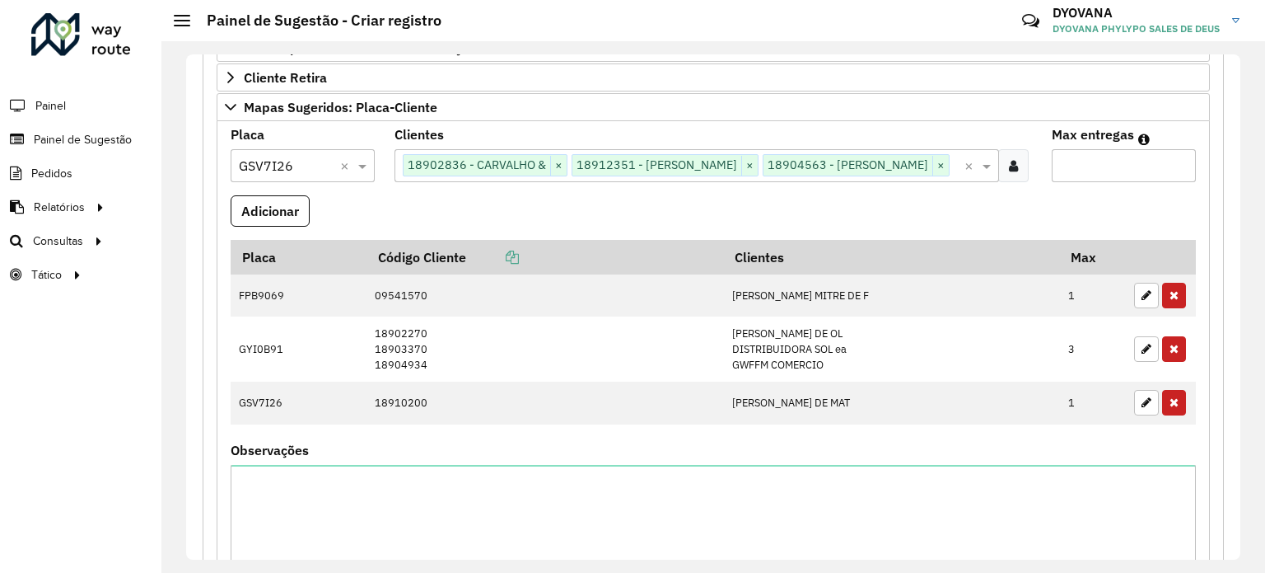
click at [1129, 164] on input "Max entregas" at bounding box center [1124, 165] width 144 height 33
type input "**"
click at [276, 227] on button "Adicionar" at bounding box center [270, 210] width 79 height 31
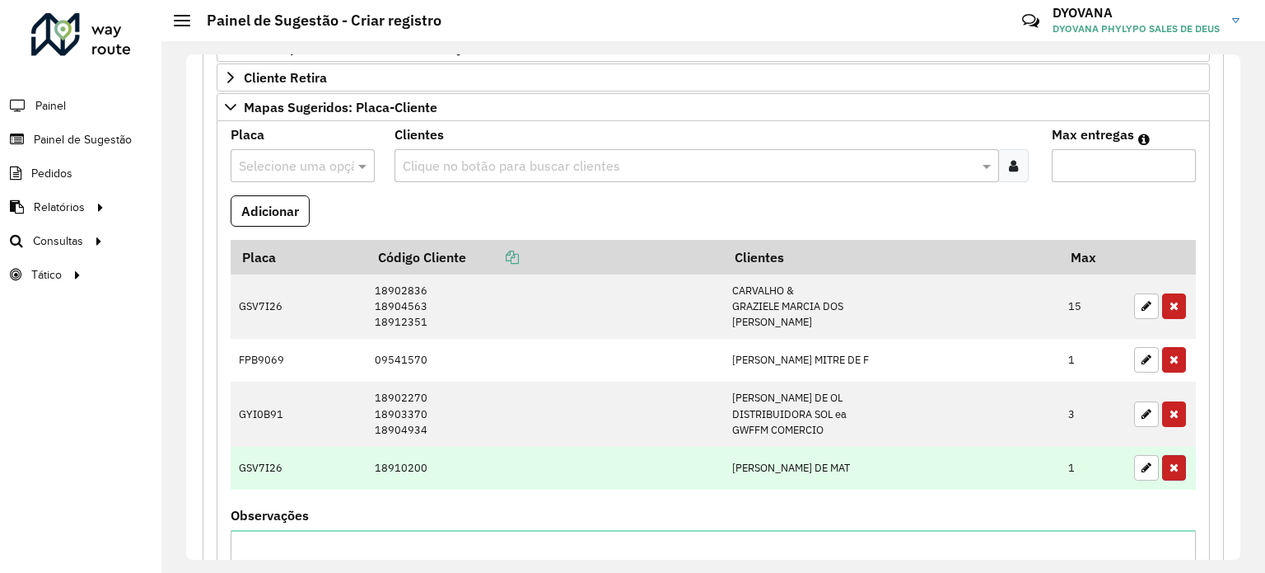
click at [1170, 462] on icon "button" at bounding box center [1174, 467] width 9 height 12
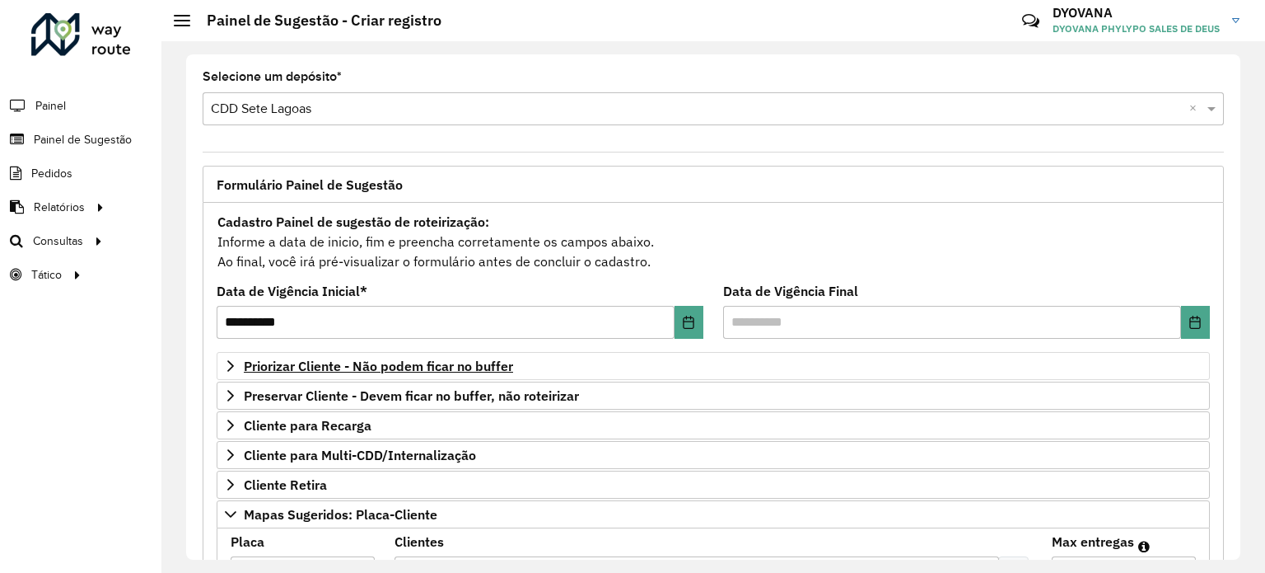
scroll to position [165, 0]
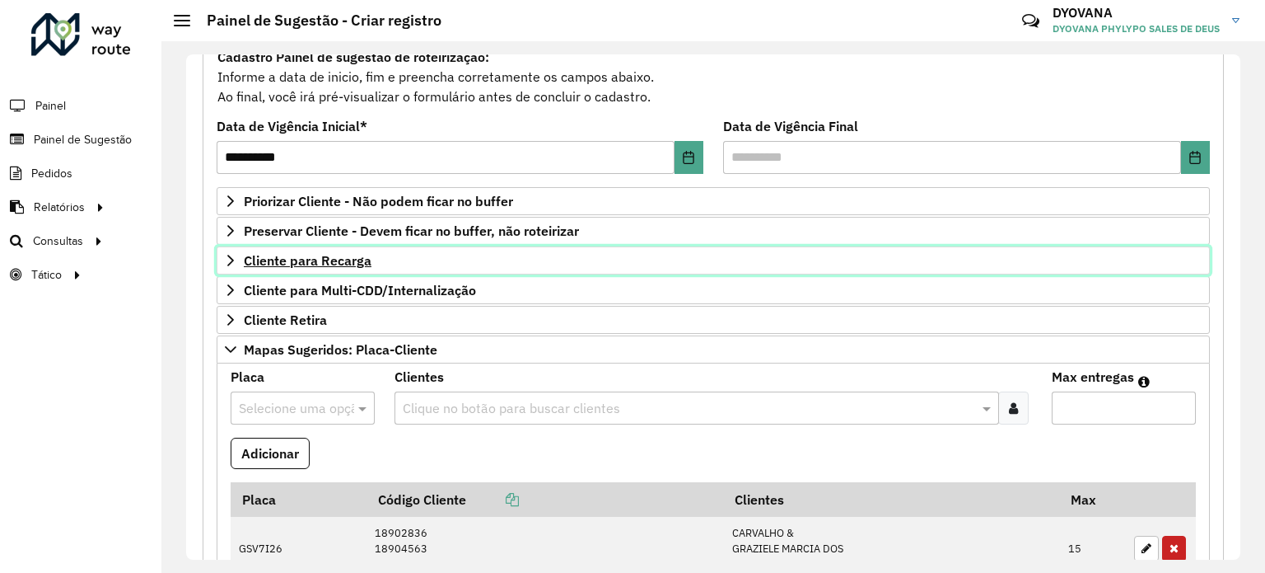
click at [340, 265] on span "Cliente para Recarga" at bounding box center [308, 260] width 128 height 13
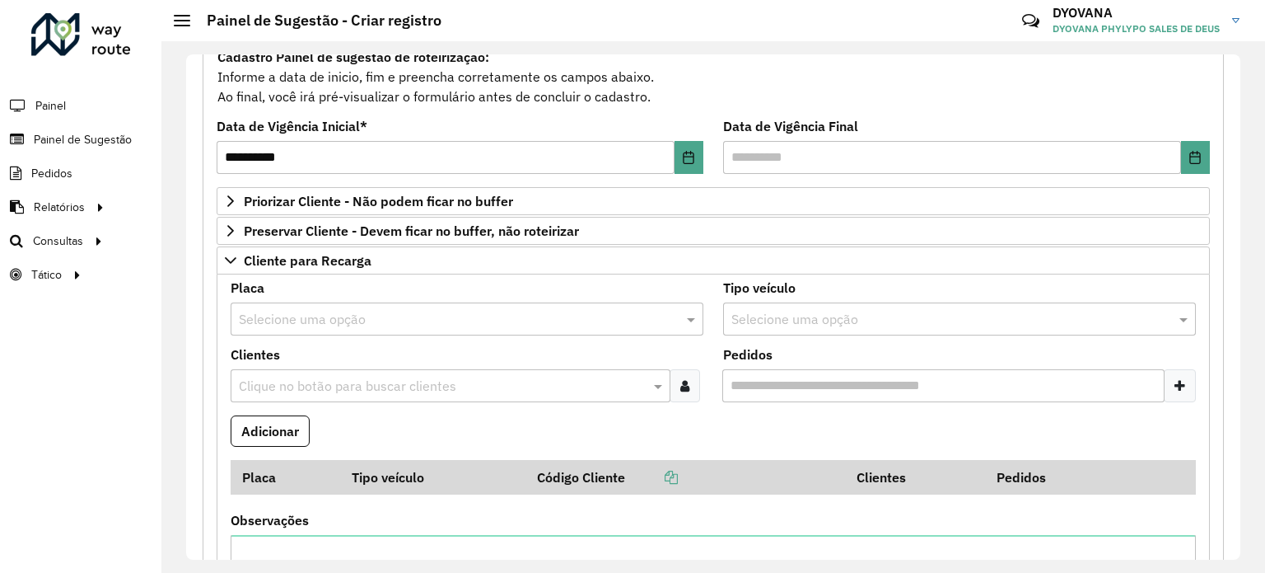
click at [355, 326] on input "text" at bounding box center [450, 320] width 423 height 20
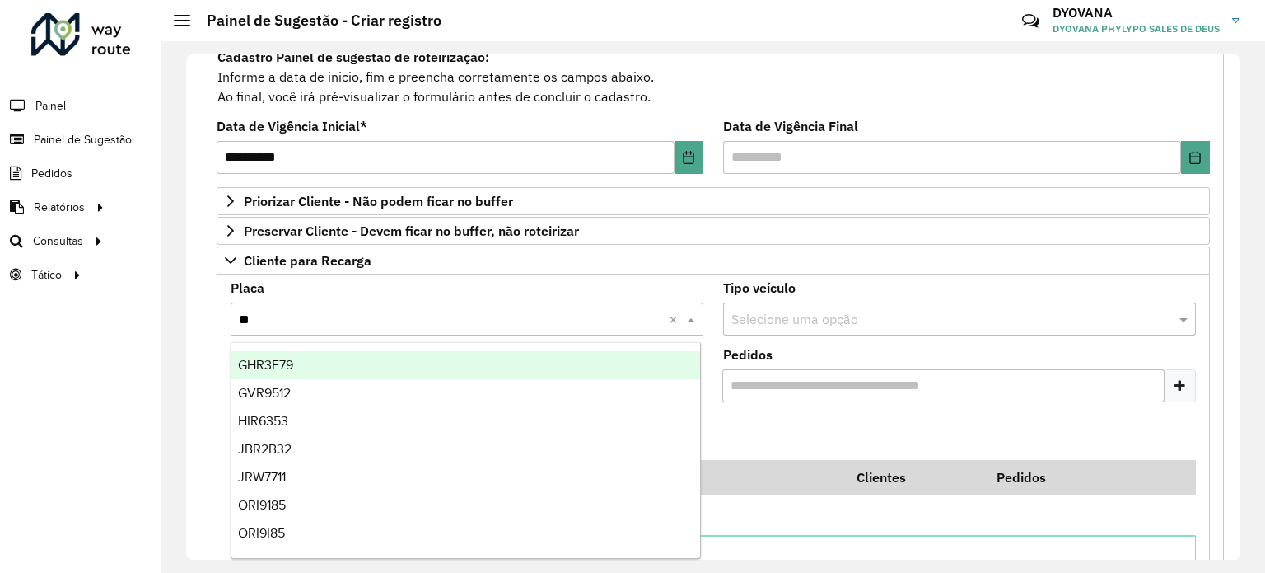
type input "***"
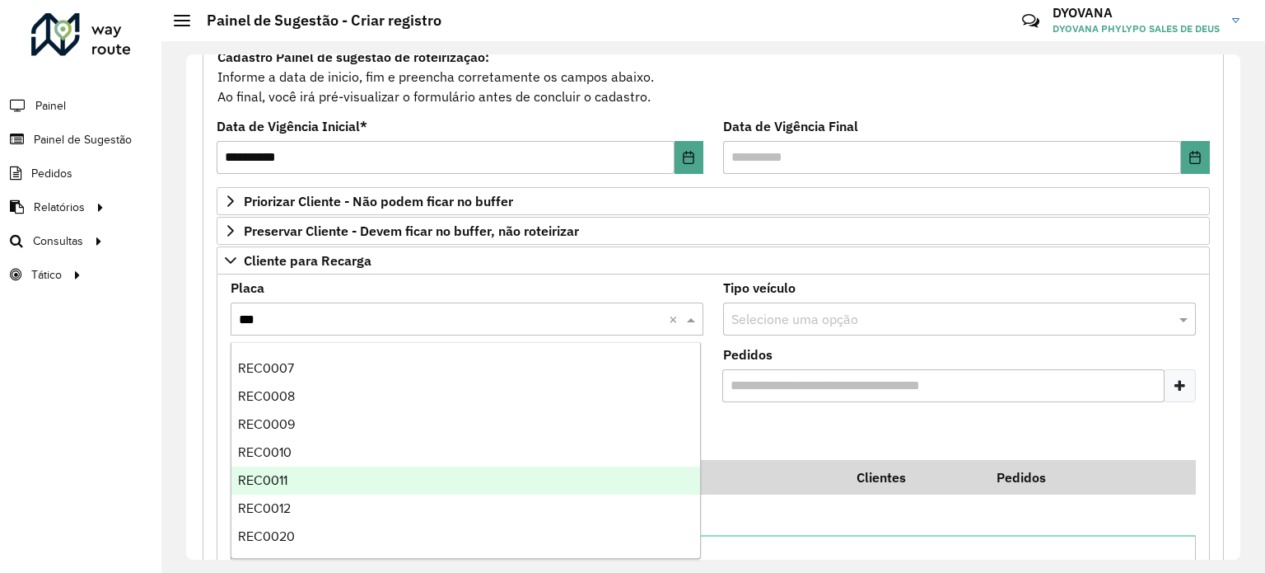
click at [338, 478] on div "REC0011" at bounding box center [466, 480] width 470 height 28
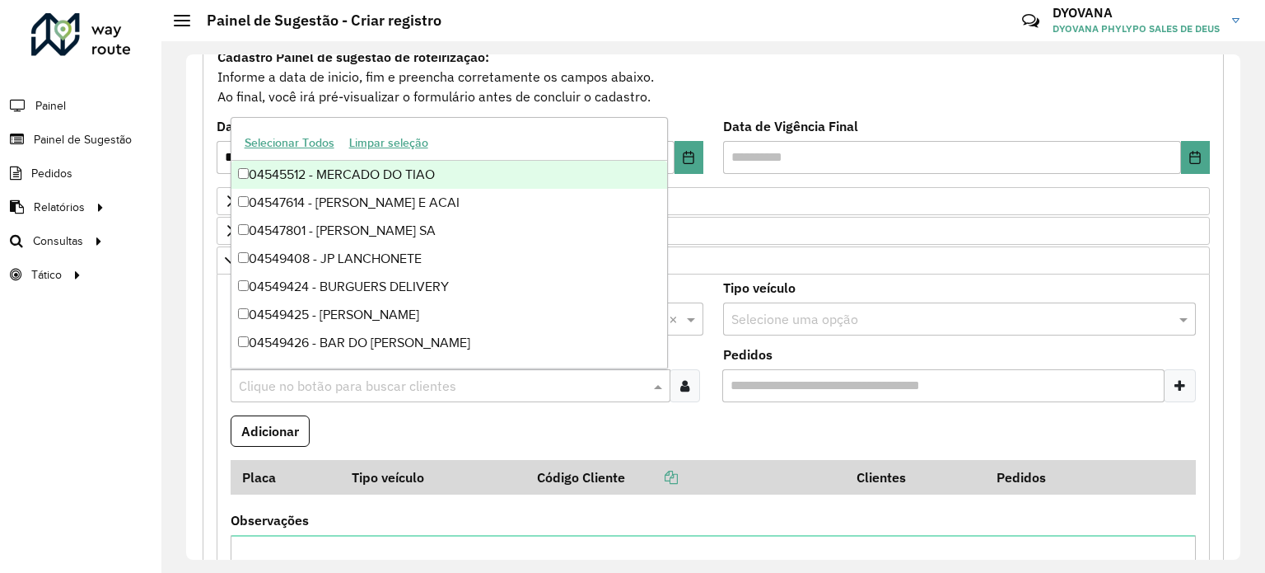
click at [435, 384] on input "text" at bounding box center [442, 386] width 415 height 20
click at [458, 430] on formly-field "Adicionar" at bounding box center [713, 437] width 985 height 44
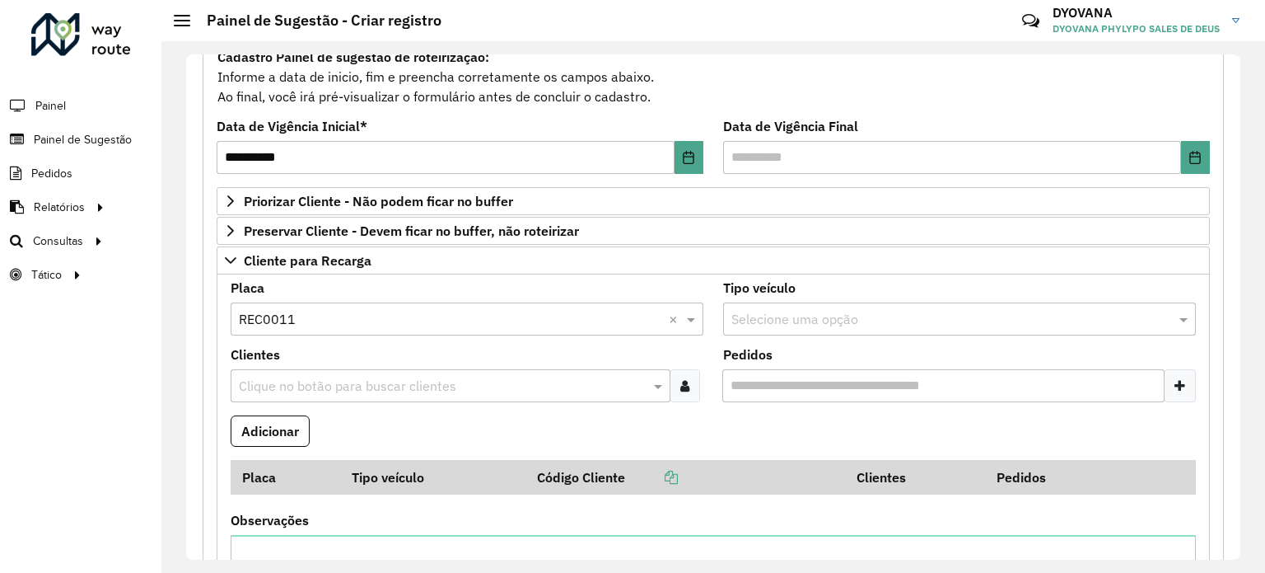
click at [341, 314] on input "text" at bounding box center [450, 320] width 423 height 20
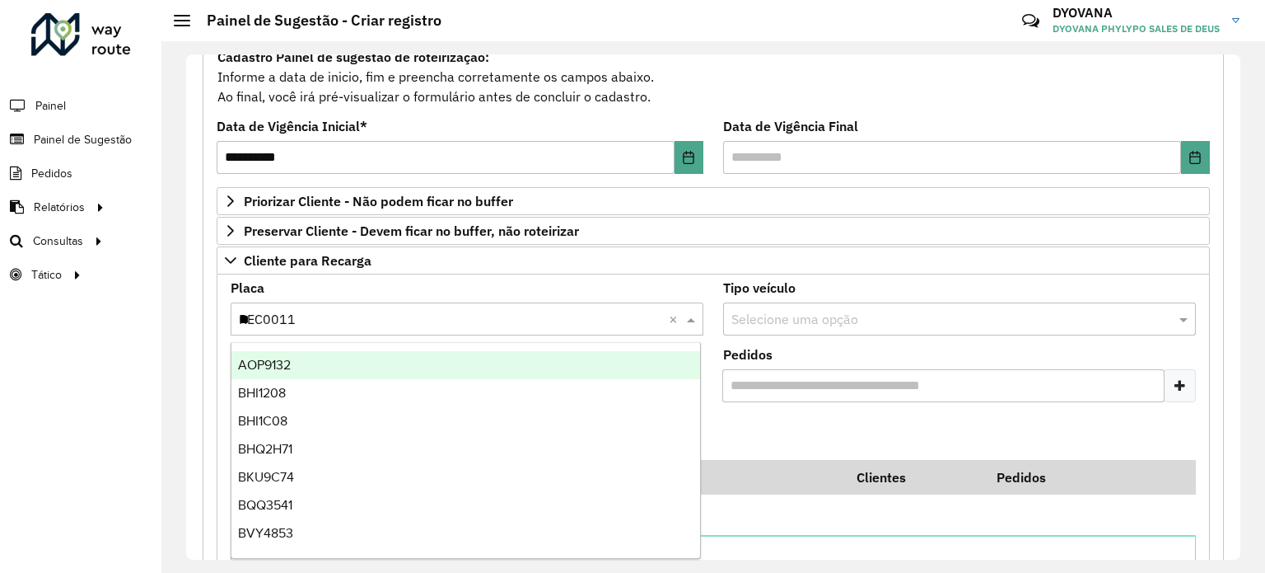
type input "***"
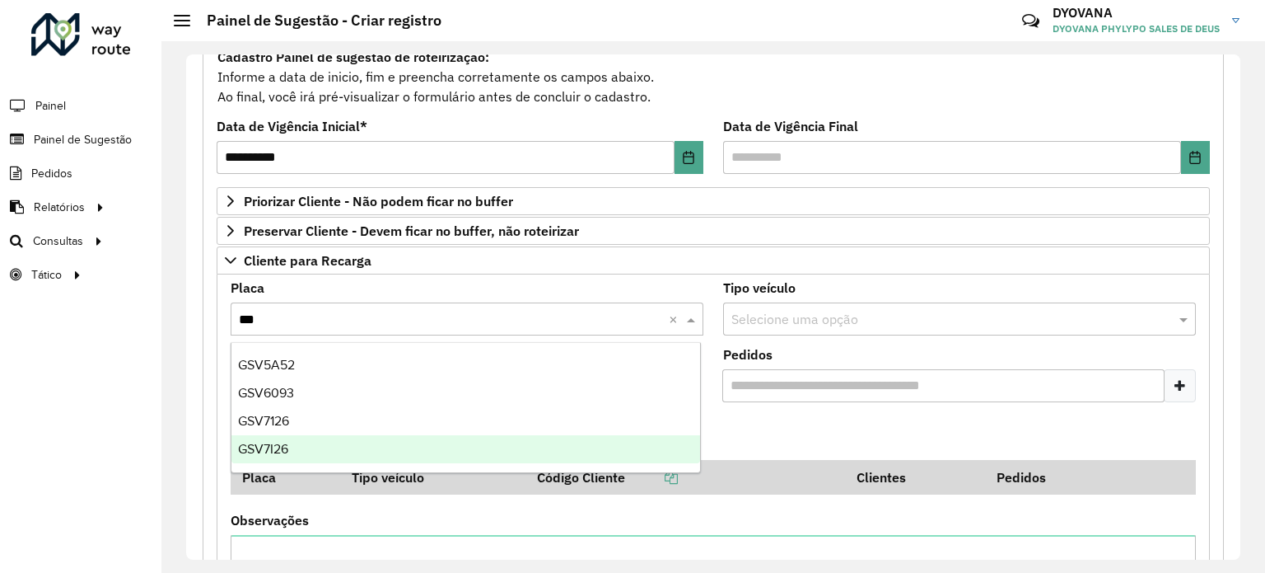
click at [325, 442] on div "GSV7I26" at bounding box center [466, 449] width 470 height 28
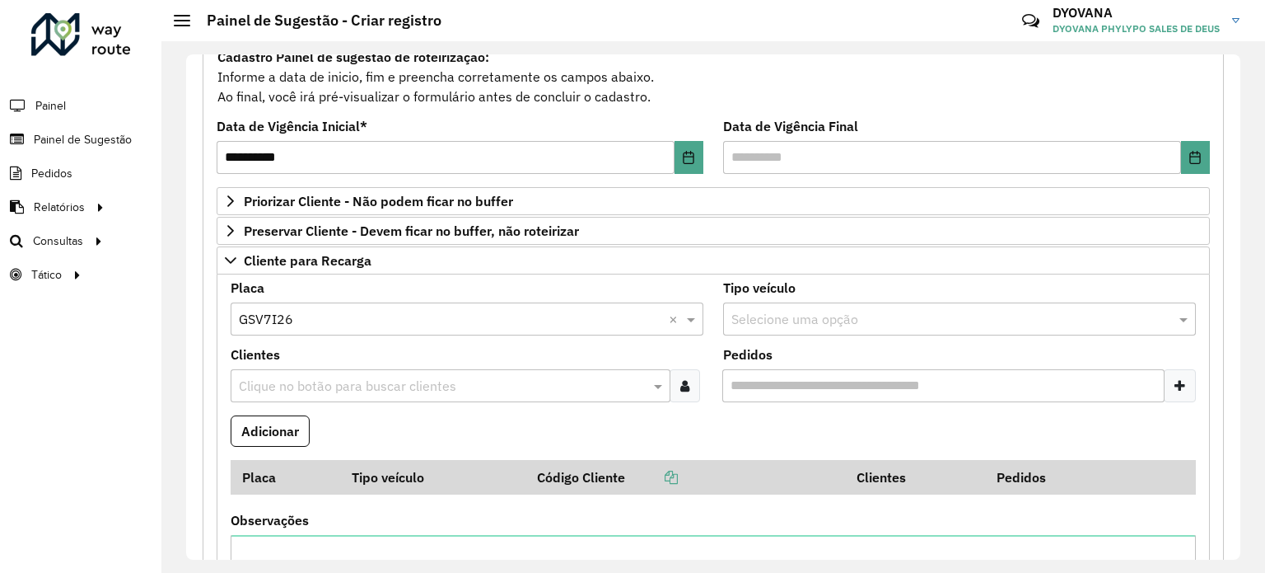
click at [333, 377] on input "text" at bounding box center [442, 386] width 415 height 20
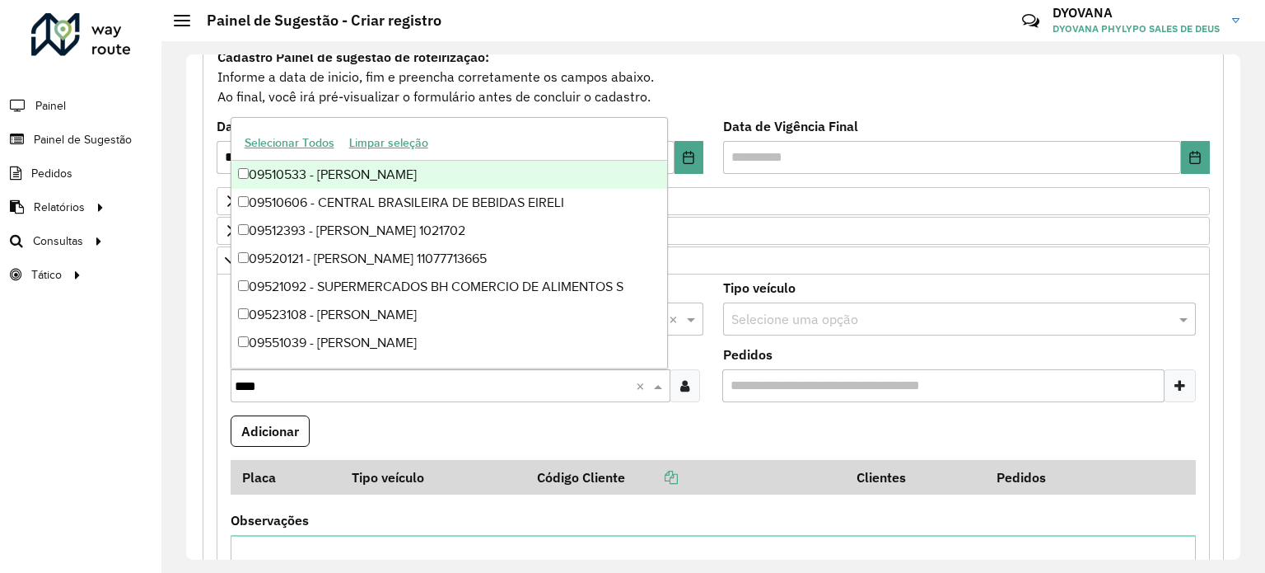
type input "*****"
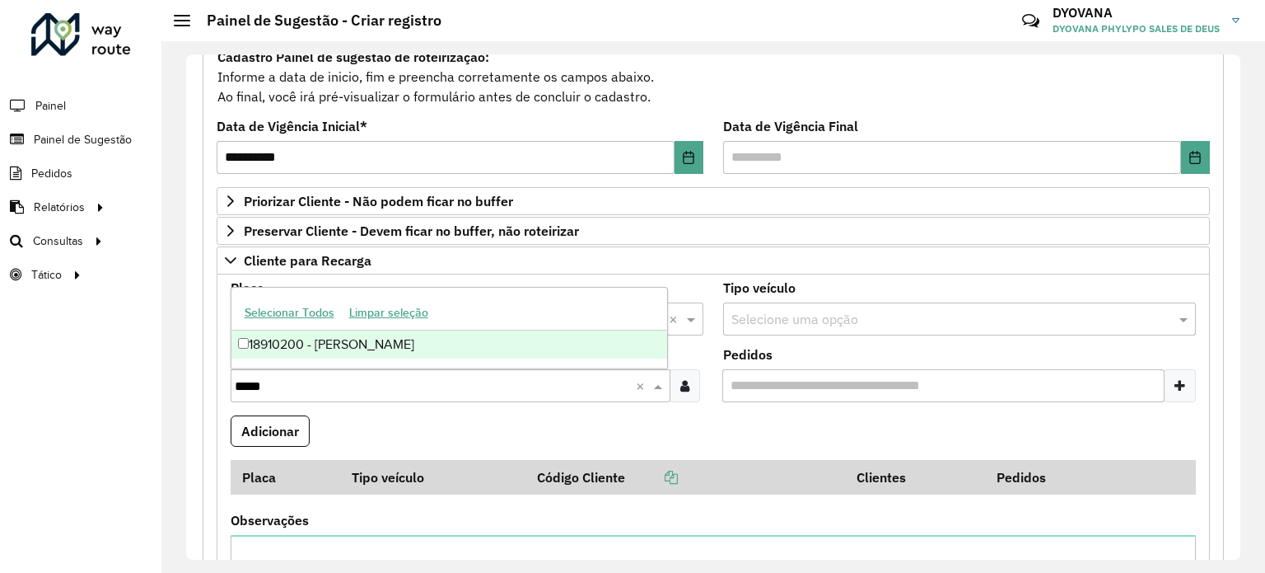
click at [343, 346] on div "18910200 - [PERSON_NAME]" at bounding box center [449, 344] width 437 height 28
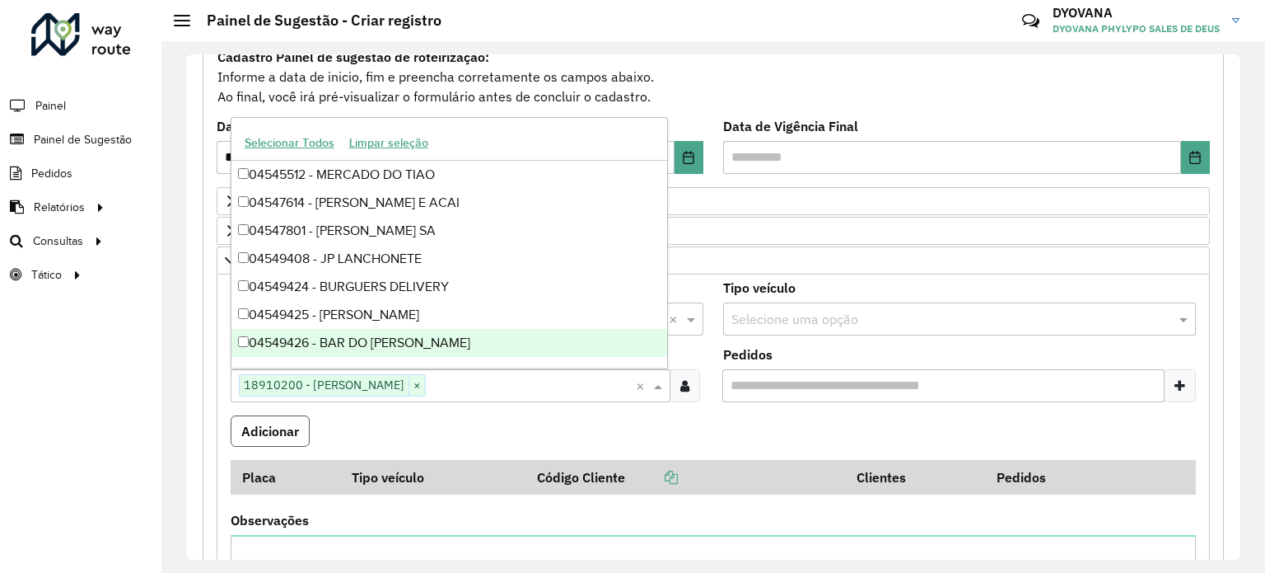
click at [278, 428] on button "Adicionar" at bounding box center [270, 430] width 79 height 31
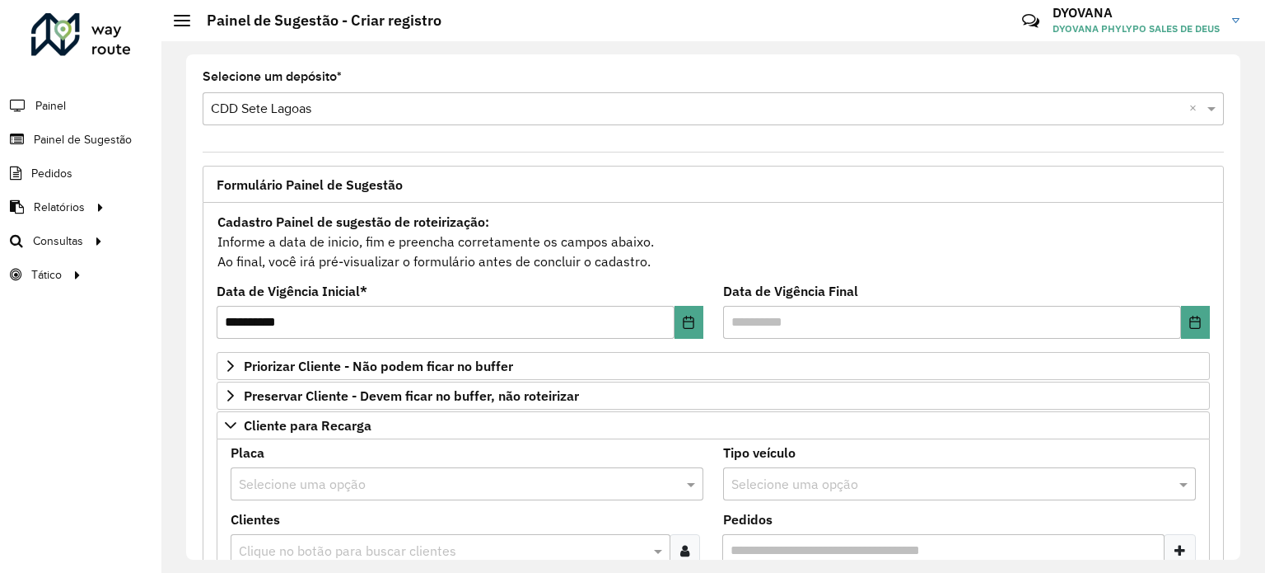
scroll to position [0, 0]
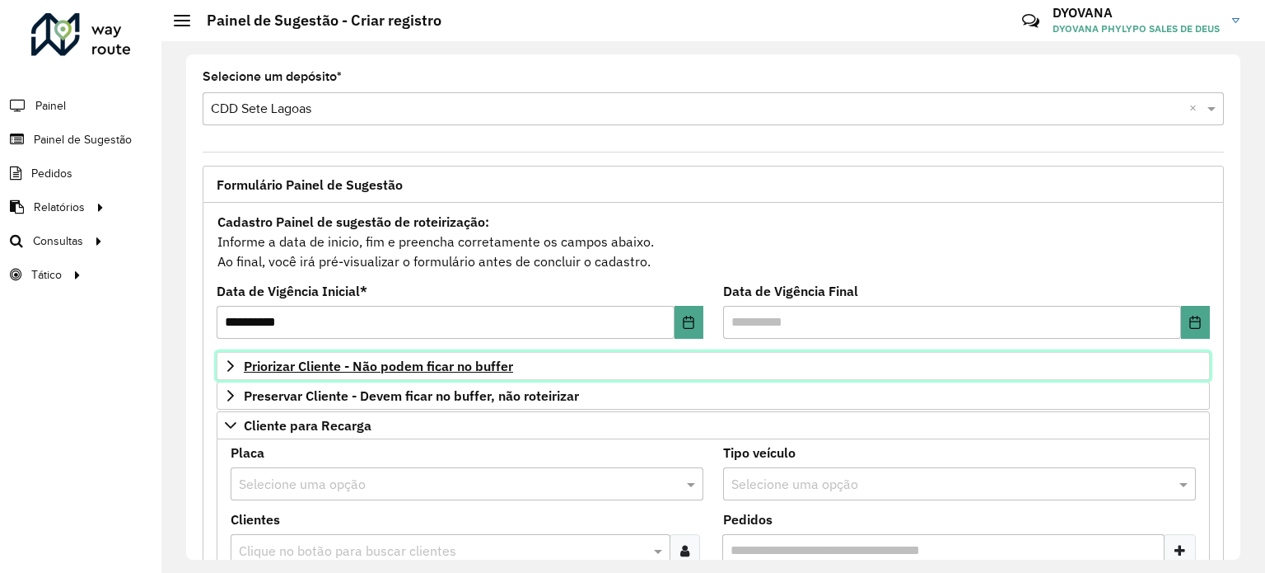
click at [448, 362] on span "Priorizar Cliente - Não podem ficar no buffer" at bounding box center [378, 365] width 269 height 13
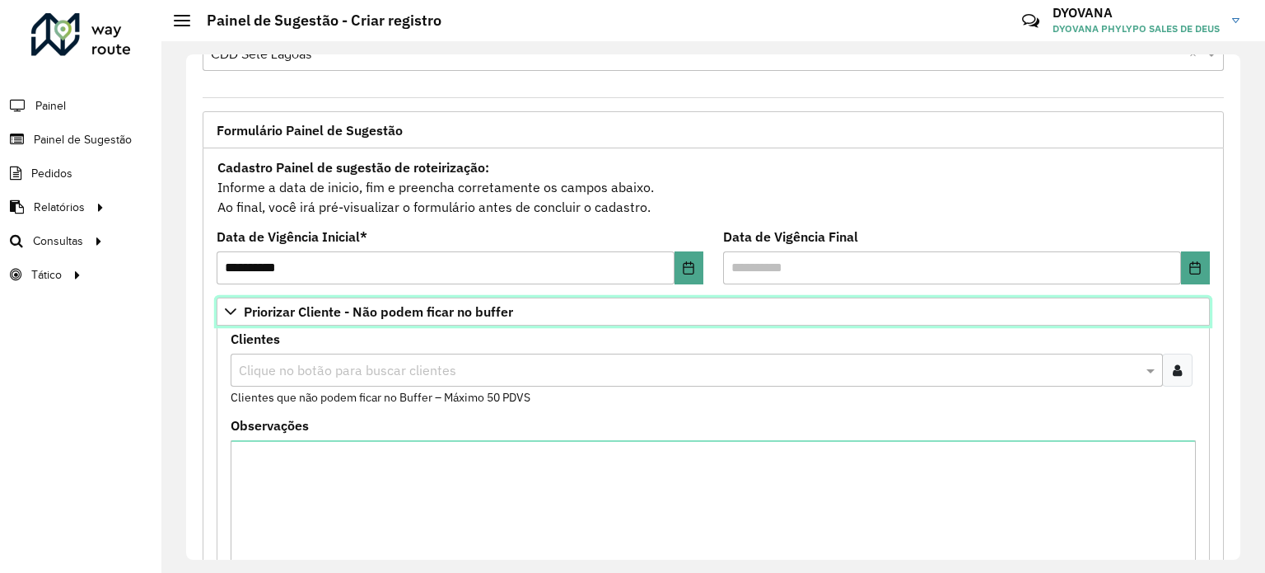
scroll to position [82, 0]
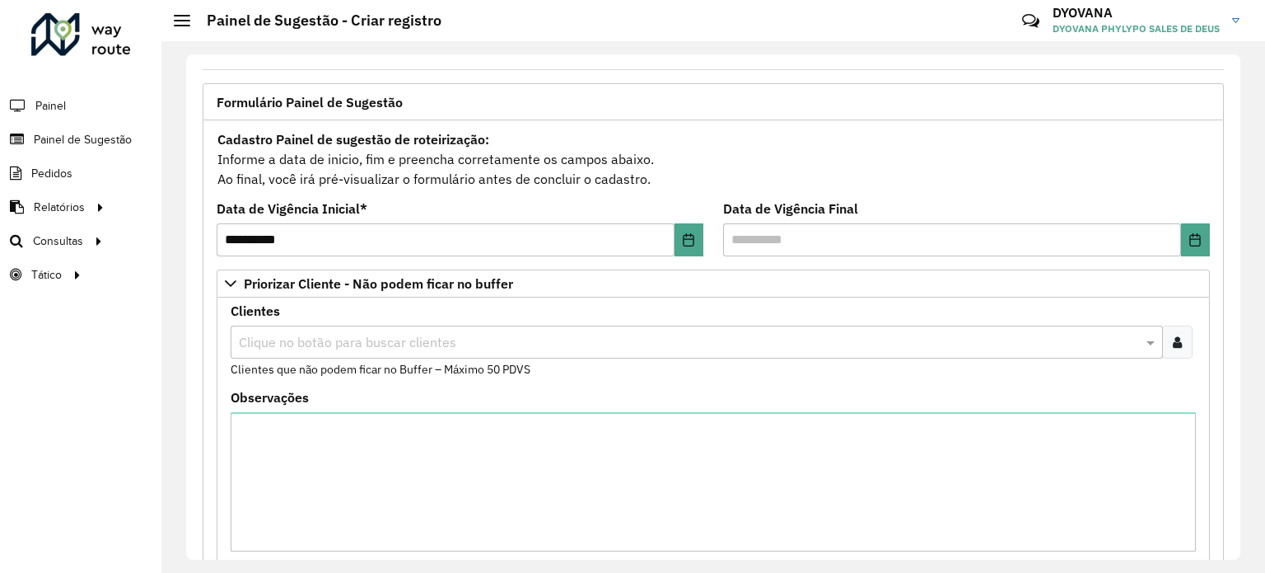
click at [1173, 345] on icon at bounding box center [1177, 341] width 9 height 13
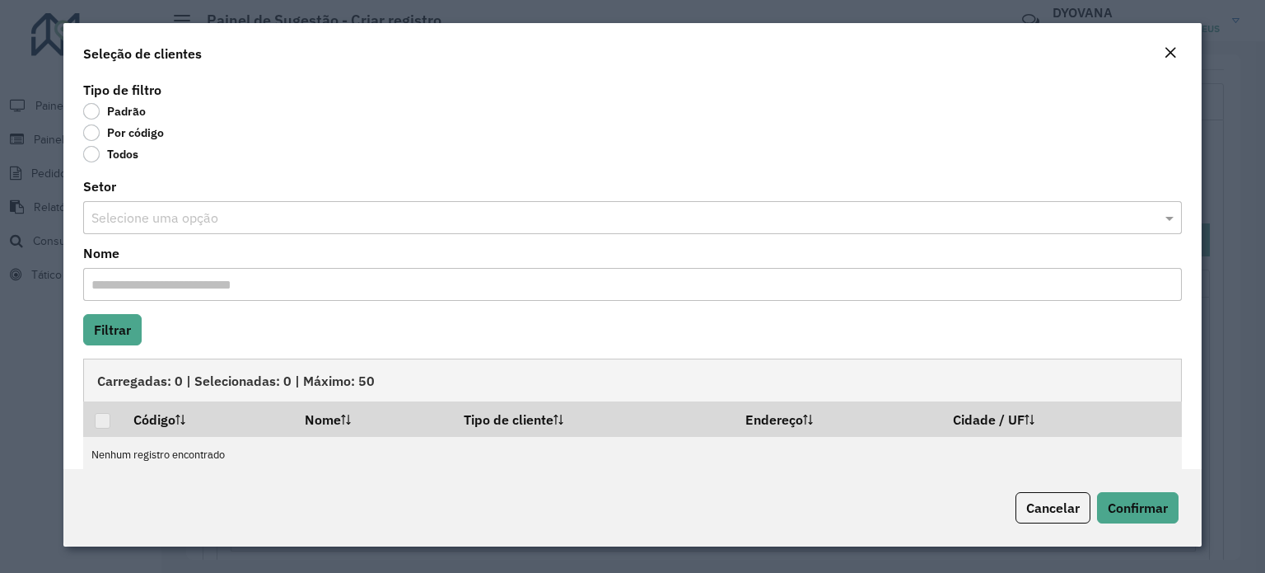
click at [94, 133] on label "Por código" at bounding box center [123, 132] width 81 height 16
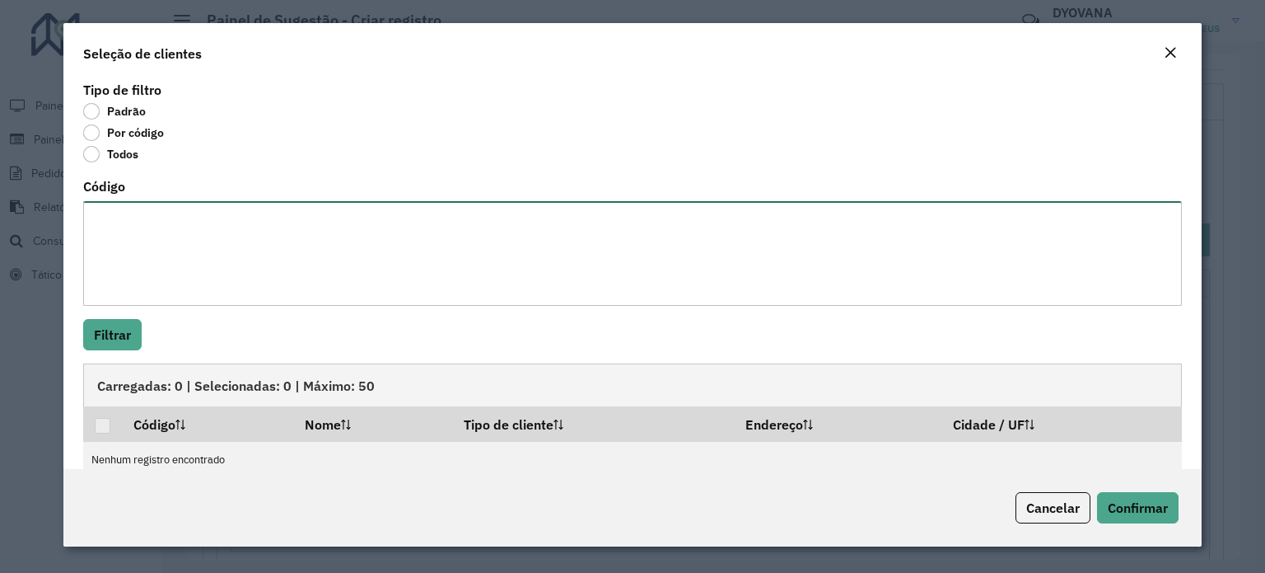
click at [184, 263] on textarea "Código" at bounding box center [632, 253] width 1099 height 105
paste textarea "**** **** **** ***** *** **** **** **** **** **** **** **** **** **** **** ****…"
type textarea "**** **** **** ***** *** **** **** **** **** **** **** **** **** **** **** ****…"
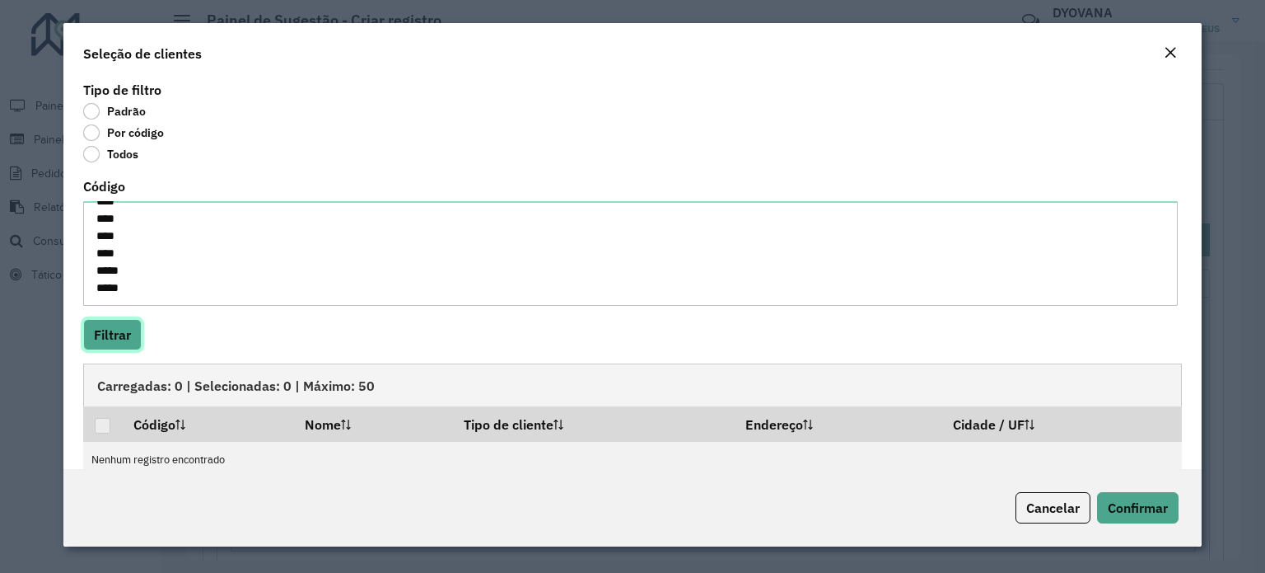
click at [112, 333] on button "Filtrar" at bounding box center [112, 334] width 58 height 31
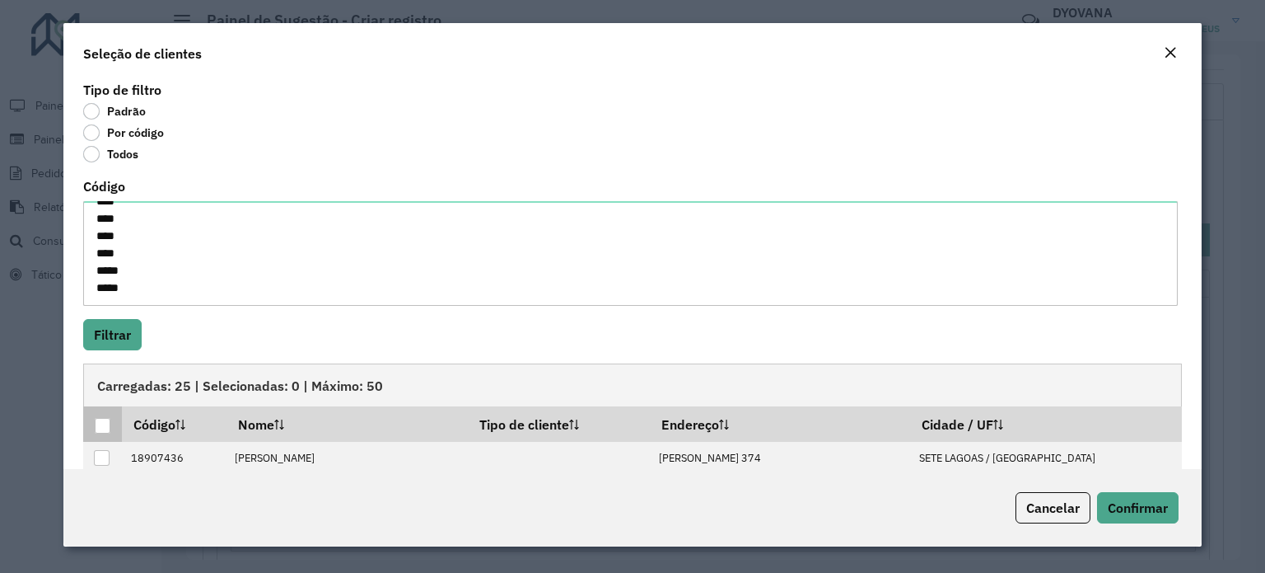
click at [102, 426] on div at bounding box center [103, 426] width 16 height 16
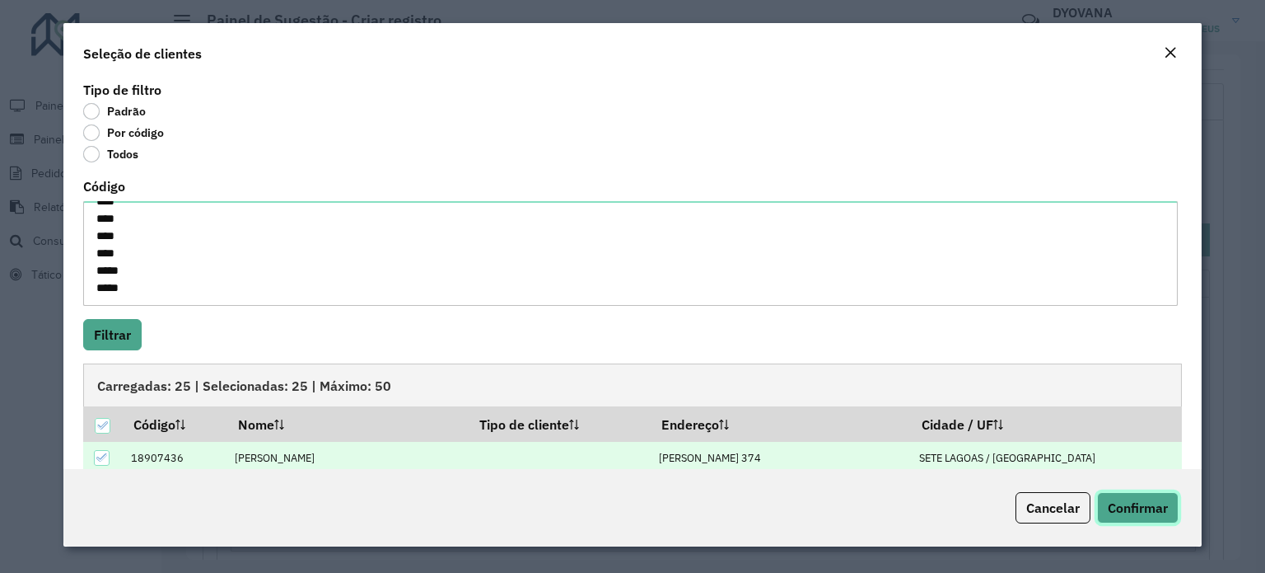
click at [1135, 503] on span "Confirmar" at bounding box center [1138, 507] width 60 height 16
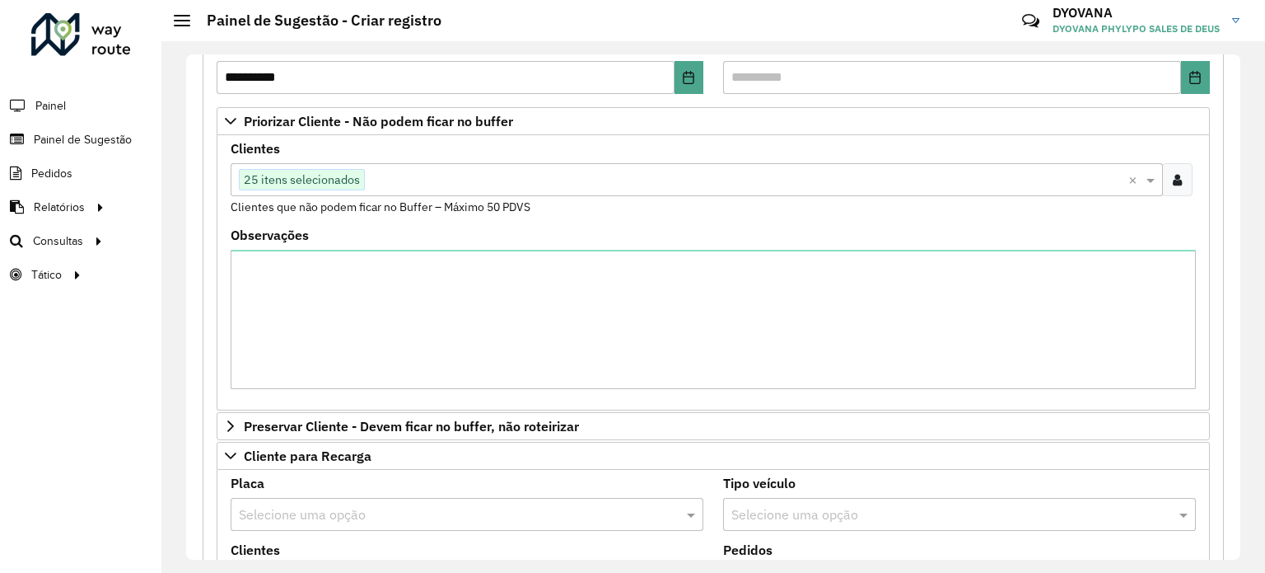
scroll to position [247, 0]
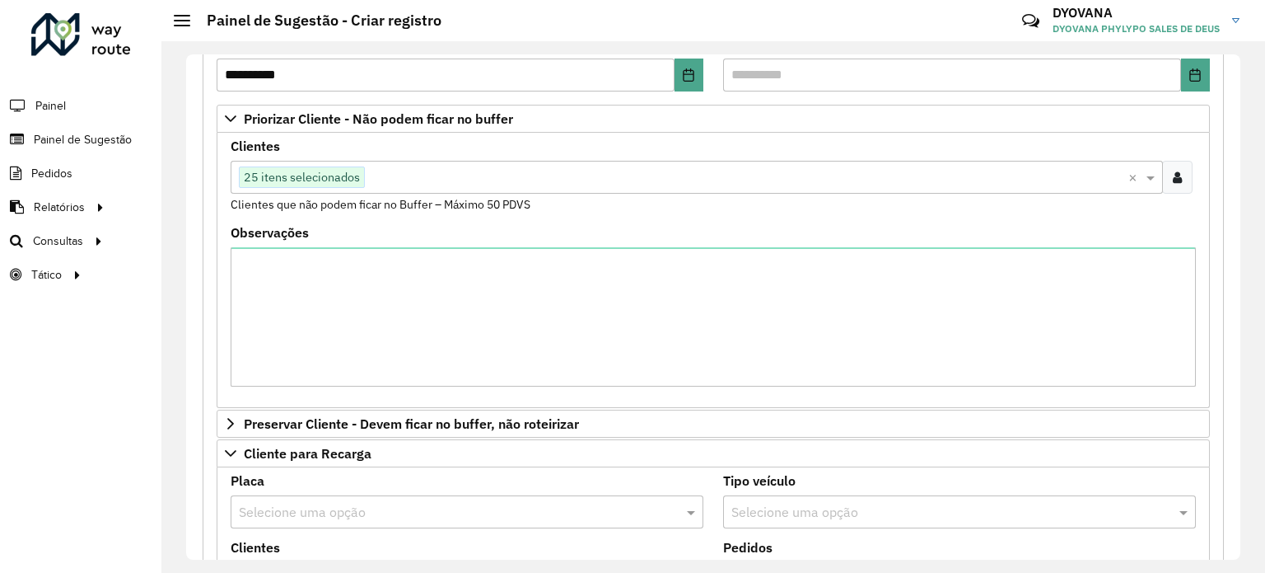
click at [432, 179] on input "text" at bounding box center [747, 178] width 764 height 20
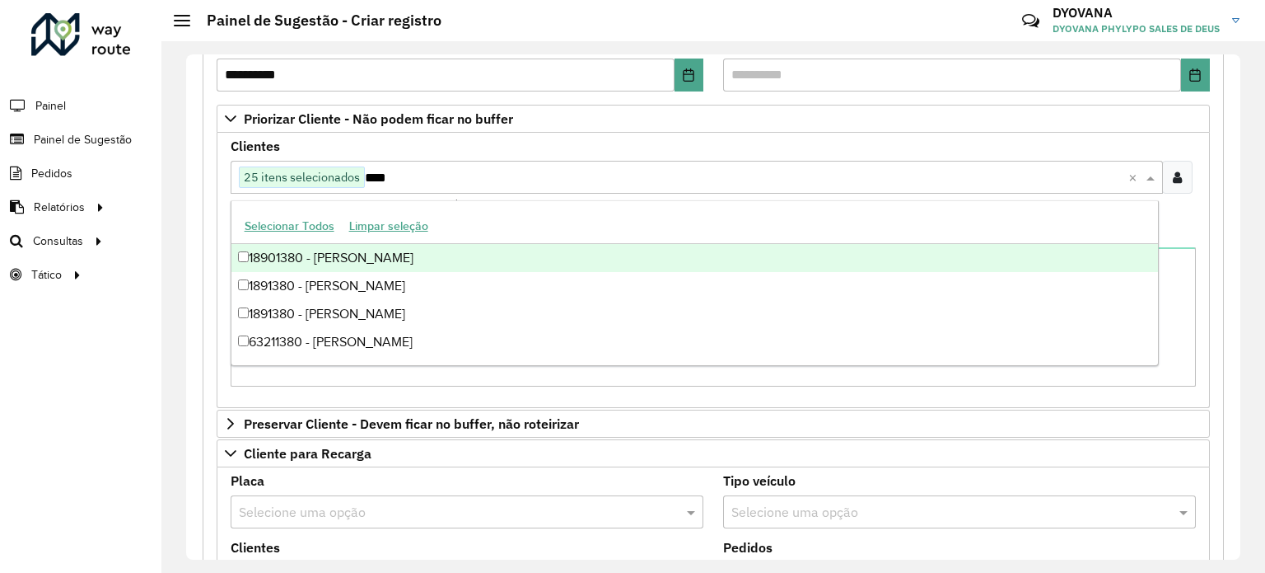
scroll to position [0, 0]
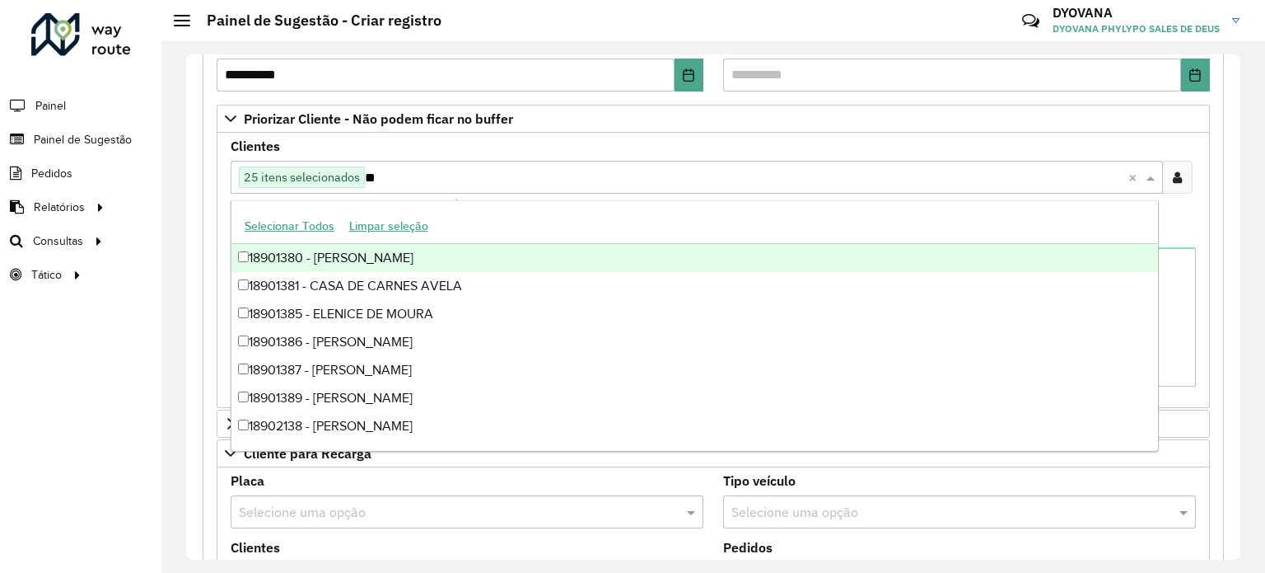
type input "*"
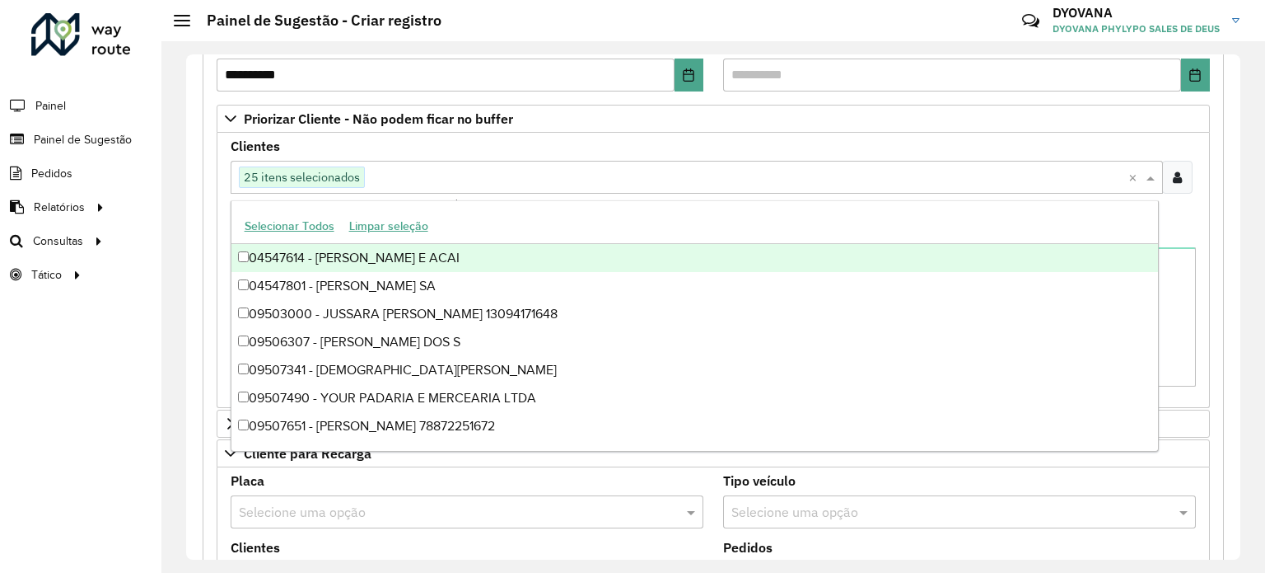
type input "*"
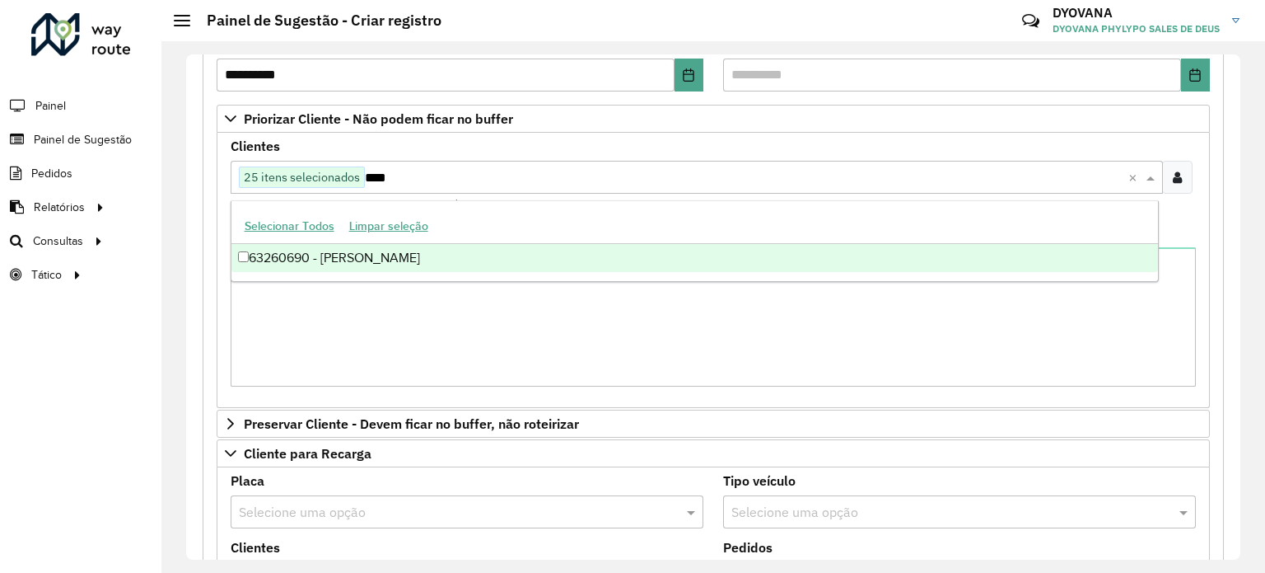
type input "*****"
click at [388, 264] on div "63260690 - [PERSON_NAME]" at bounding box center [694, 258] width 927 height 28
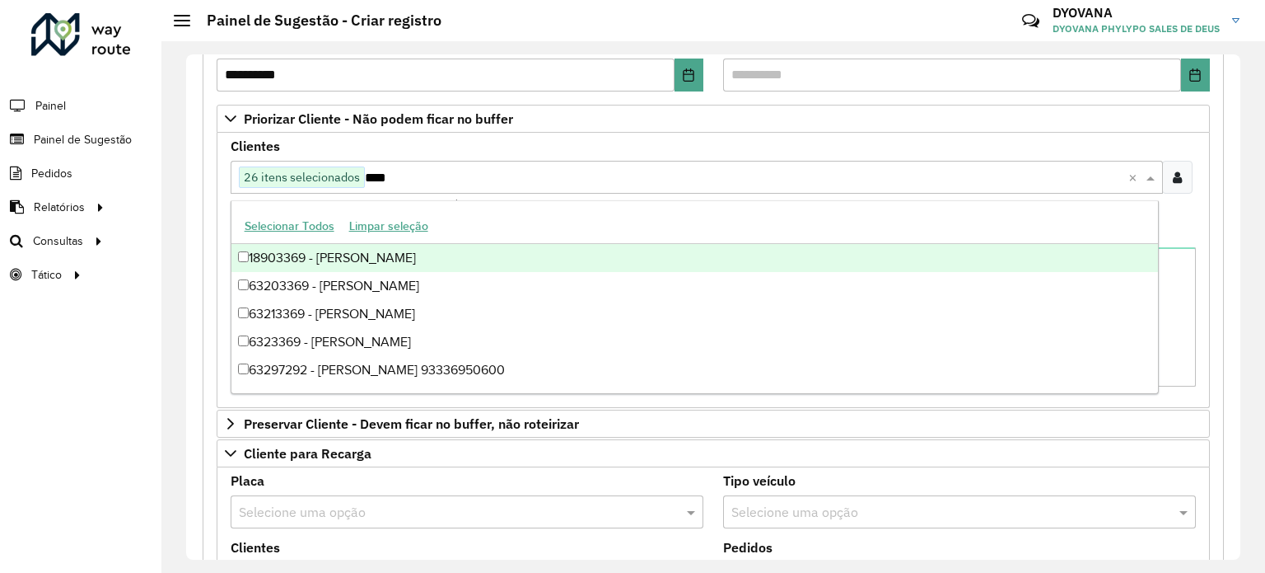
click at [248, 257] on div "18903369 - [PERSON_NAME]" at bounding box center [694, 258] width 927 height 28
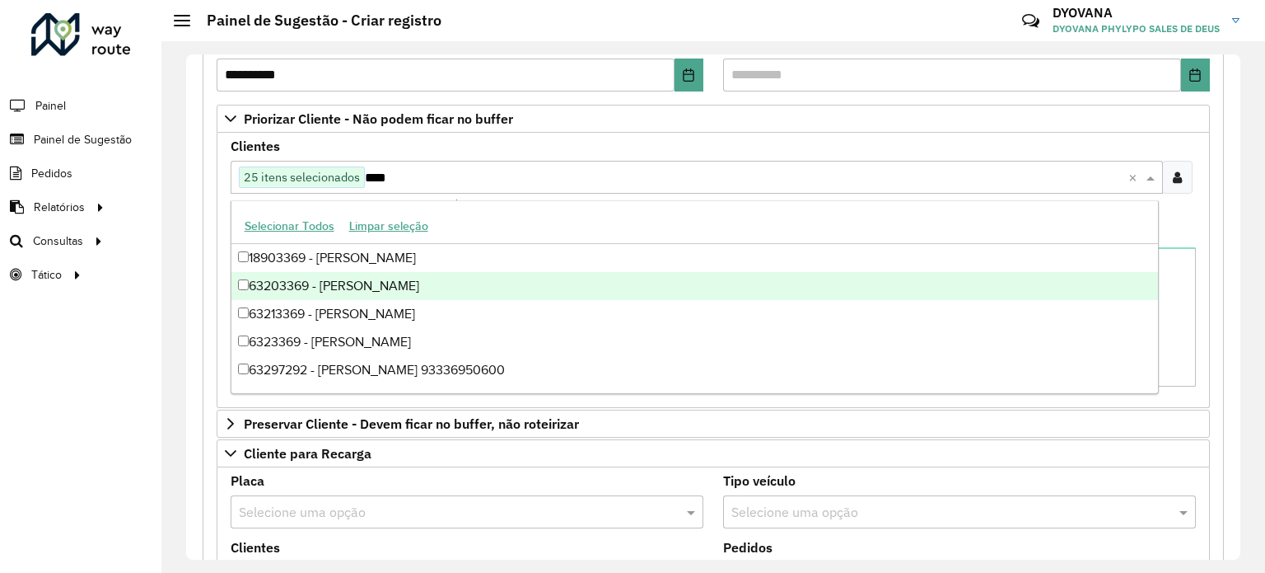
type input "****"
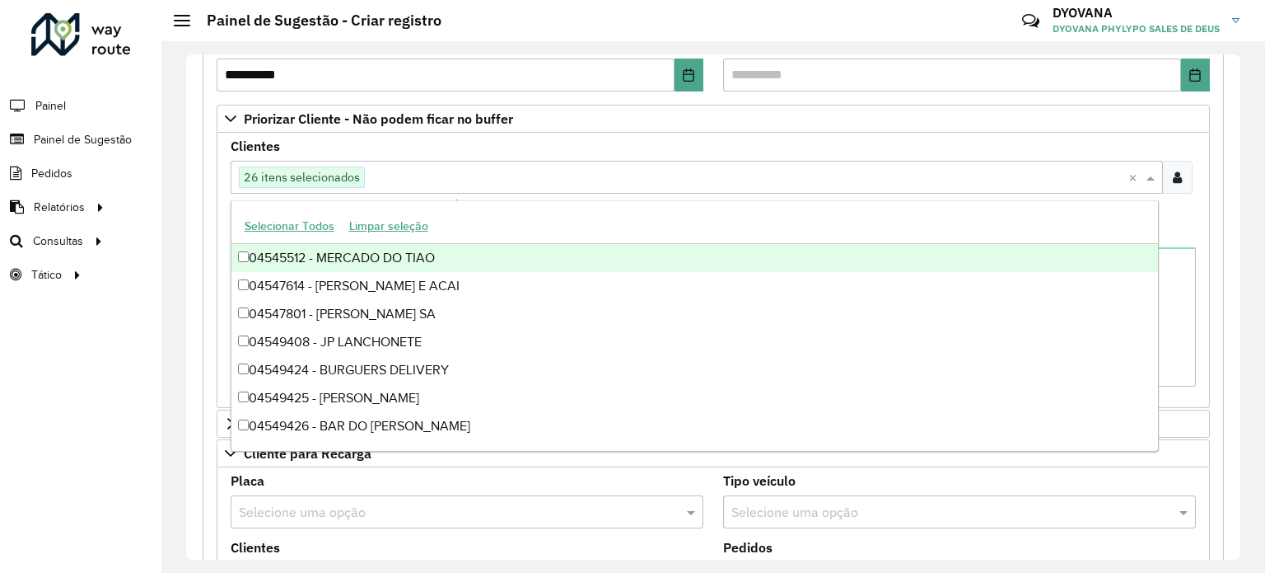
click at [396, 149] on div "Clientes Clique no botão para buscar clientes 26 itens selecionados × Clientes …" at bounding box center [713, 176] width 965 height 73
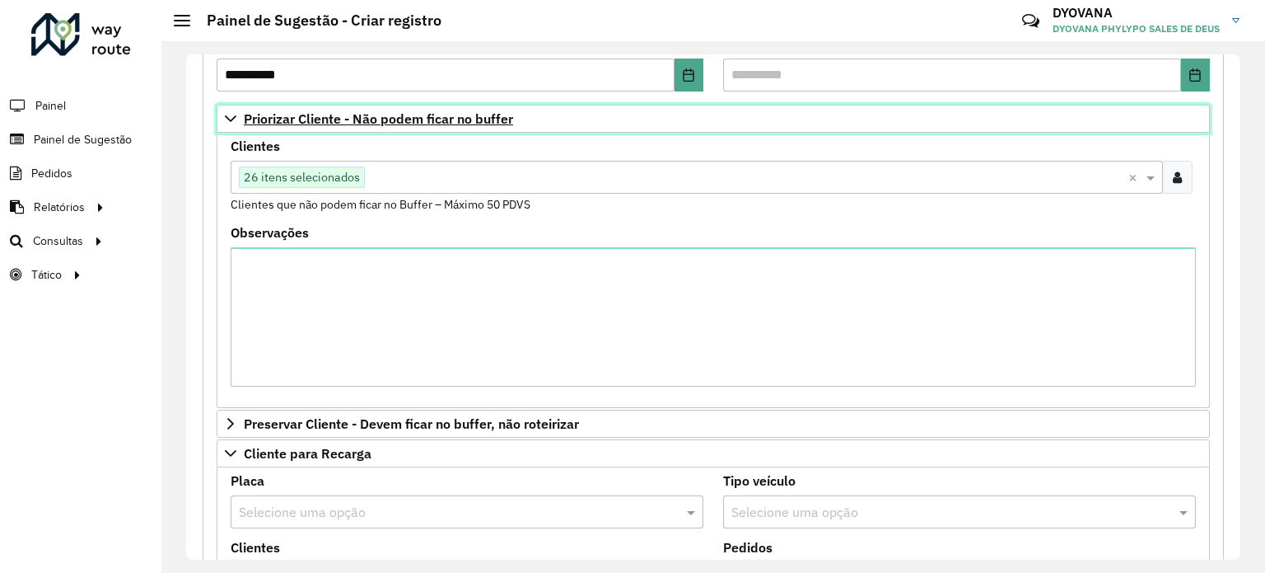
click at [388, 119] on span "Priorizar Cliente - Não podem ficar no buffer" at bounding box center [378, 118] width 269 height 13
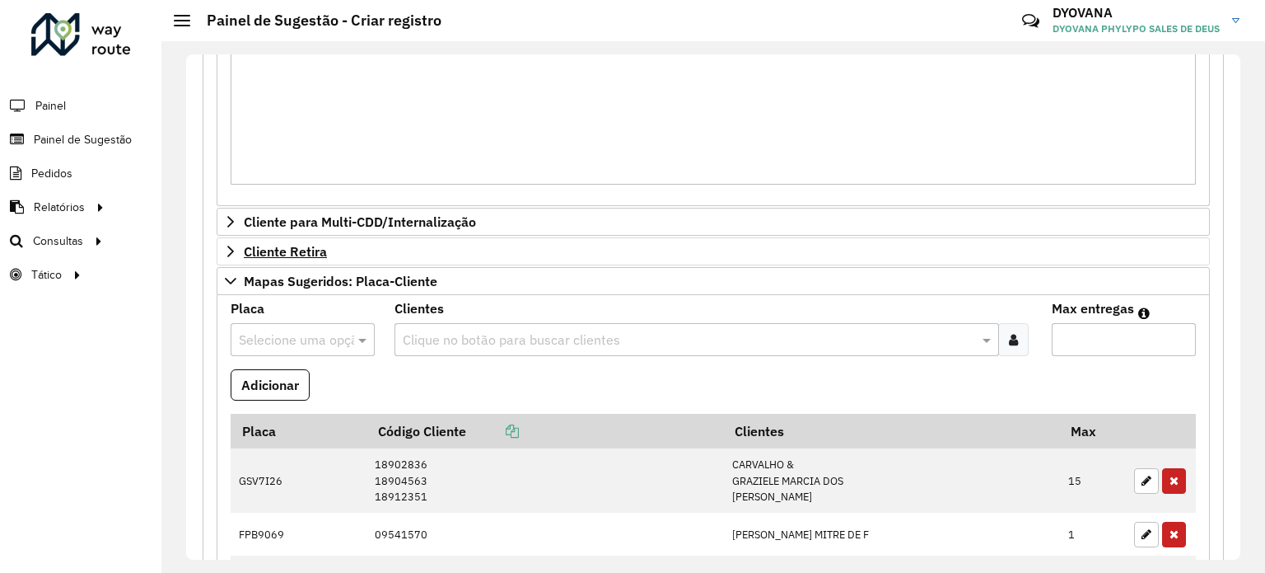
scroll to position [659, 0]
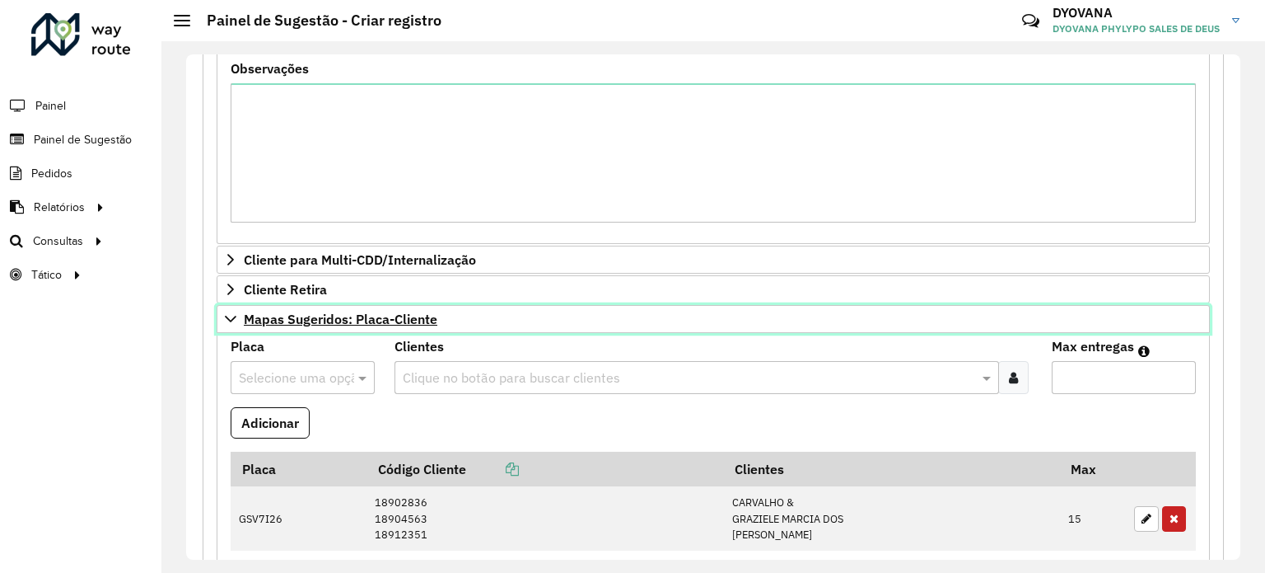
click at [389, 313] on span "Mapas Sugeridos: Placa-Cliente" at bounding box center [341, 318] width 194 height 13
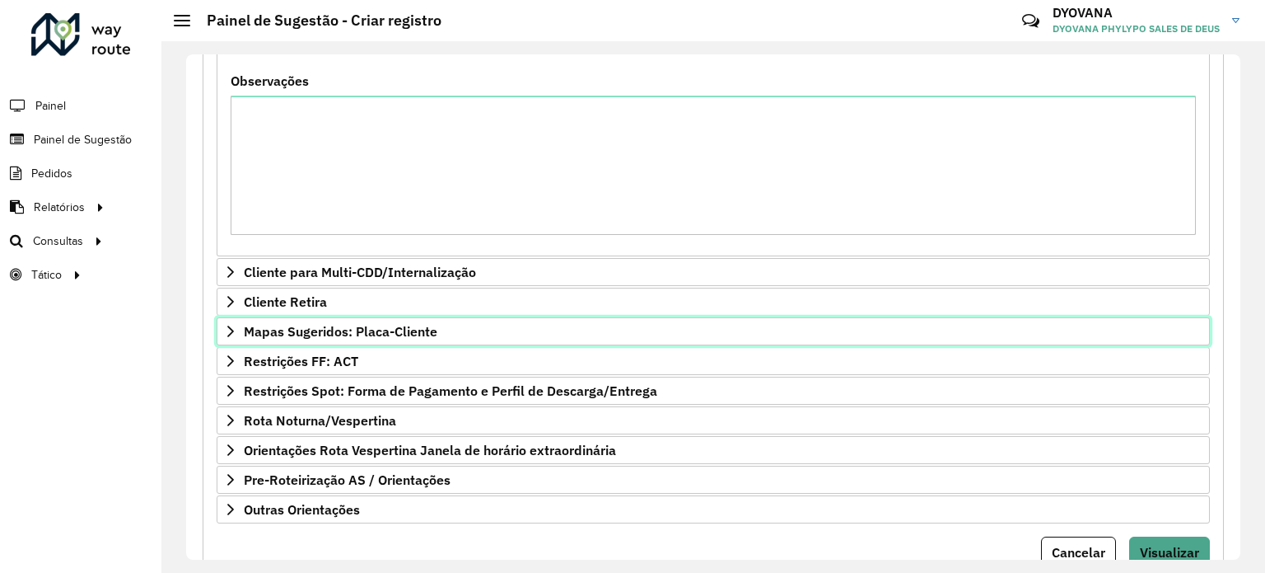
scroll to position [706, 0]
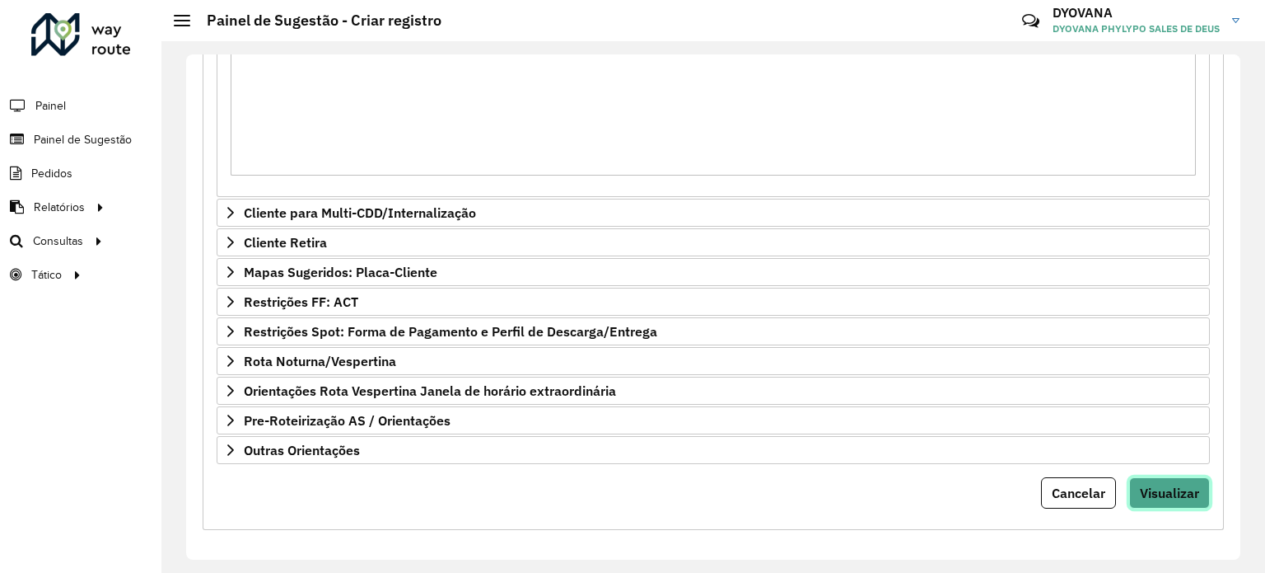
click at [1182, 493] on span "Visualizar" at bounding box center [1169, 492] width 59 height 16
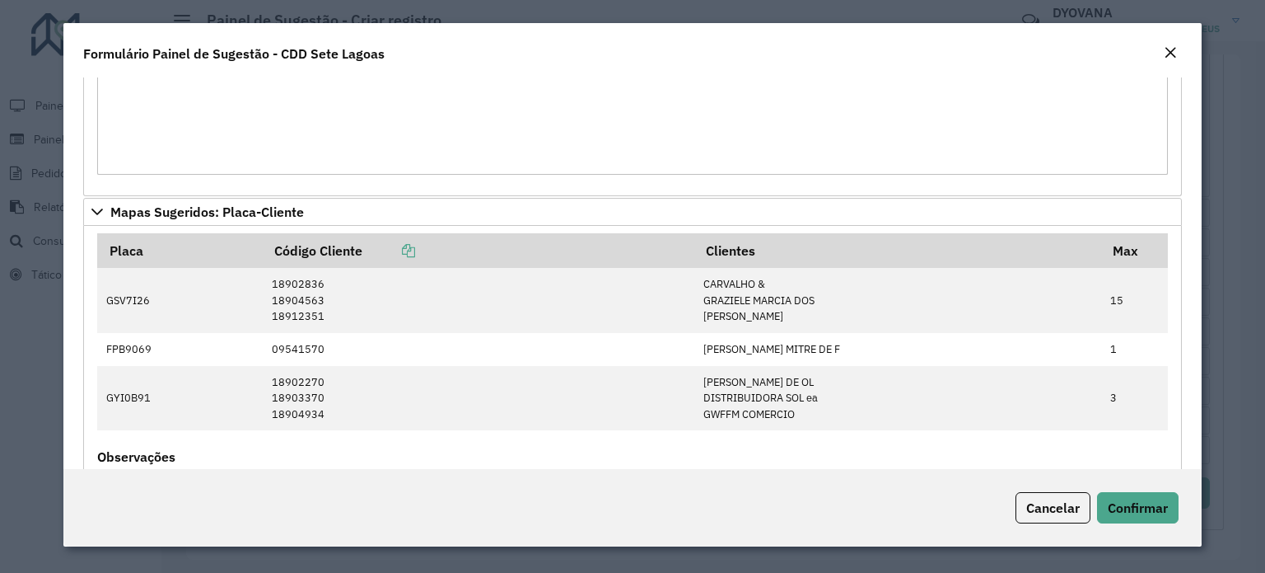
scroll to position [1489, 0]
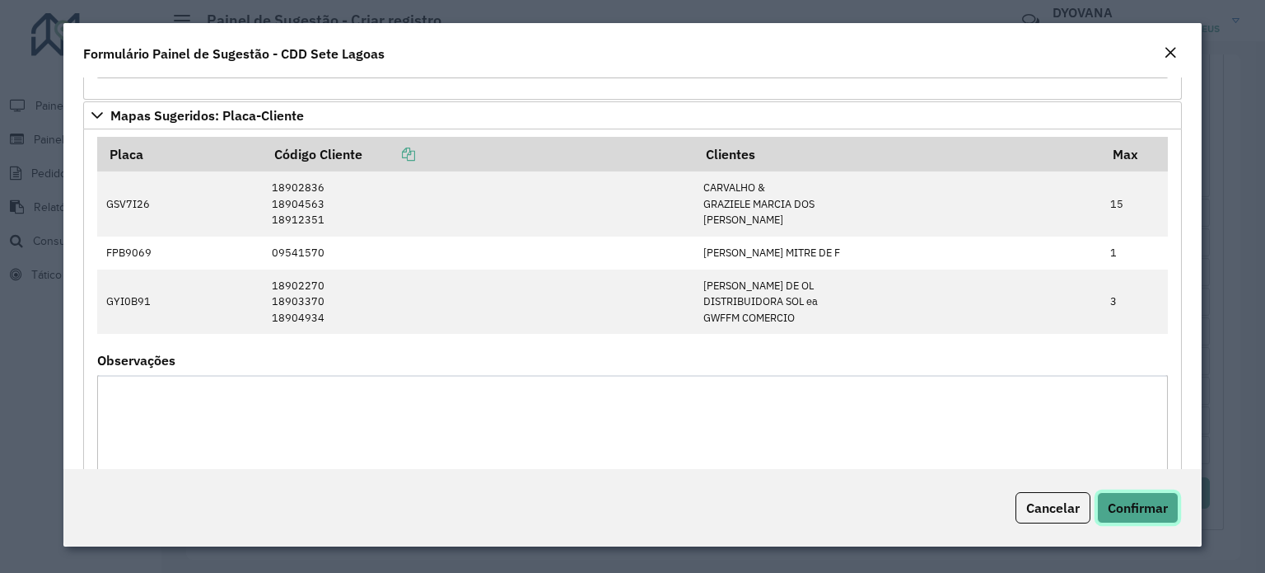
click at [1138, 499] on span "Confirmar" at bounding box center [1138, 507] width 60 height 16
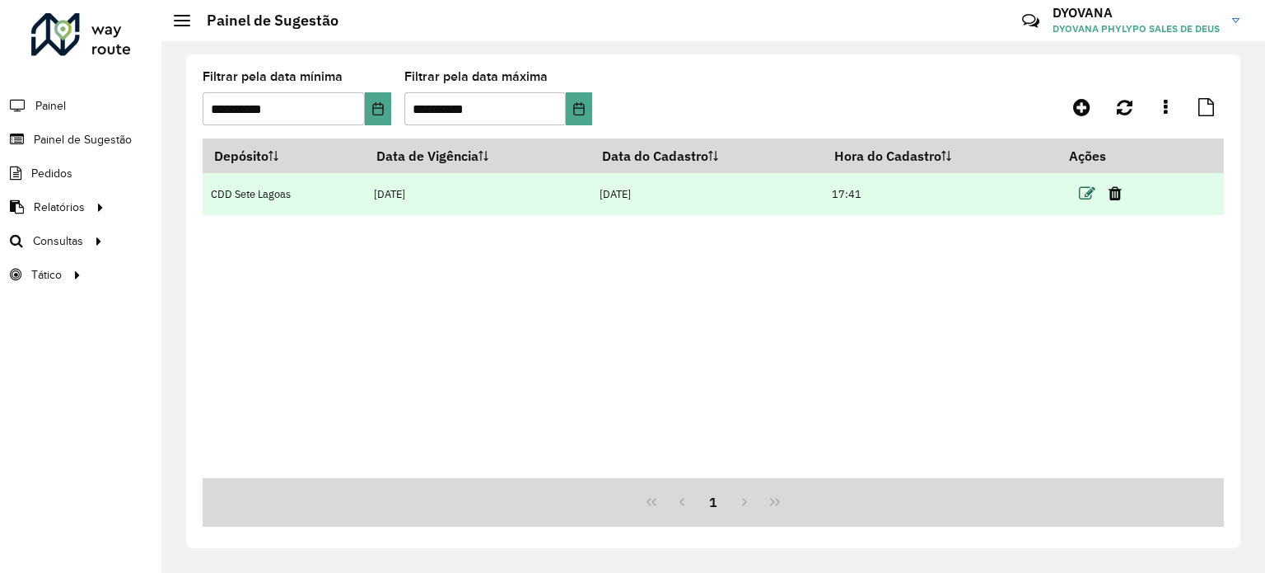
click at [1093, 199] on icon at bounding box center [1087, 193] width 16 height 16
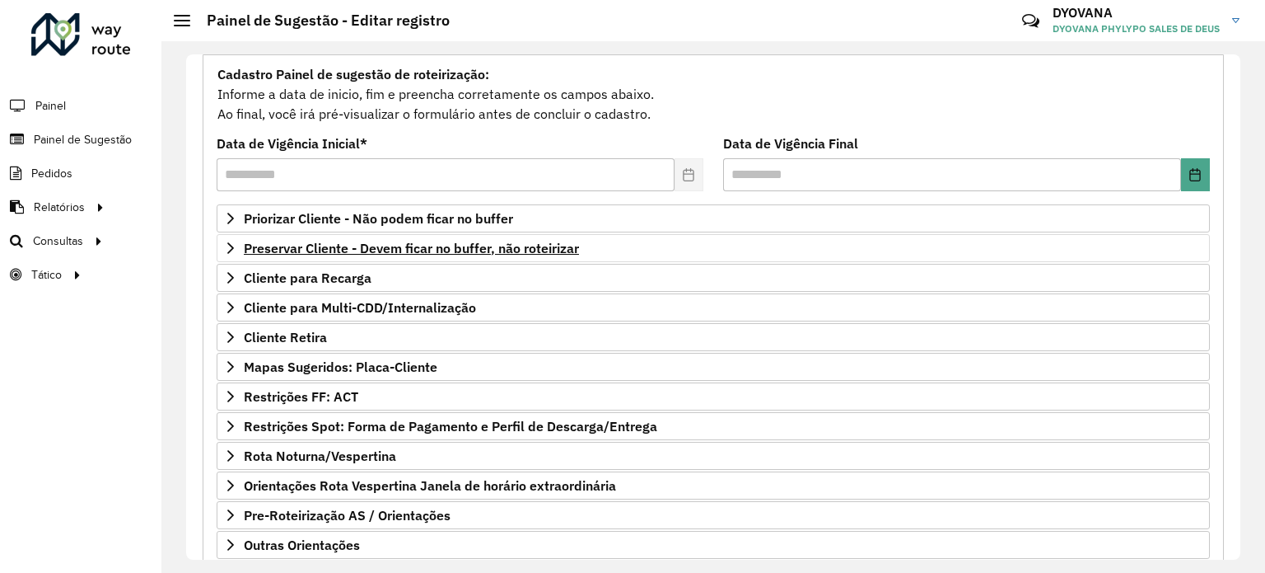
scroll to position [242, 0]
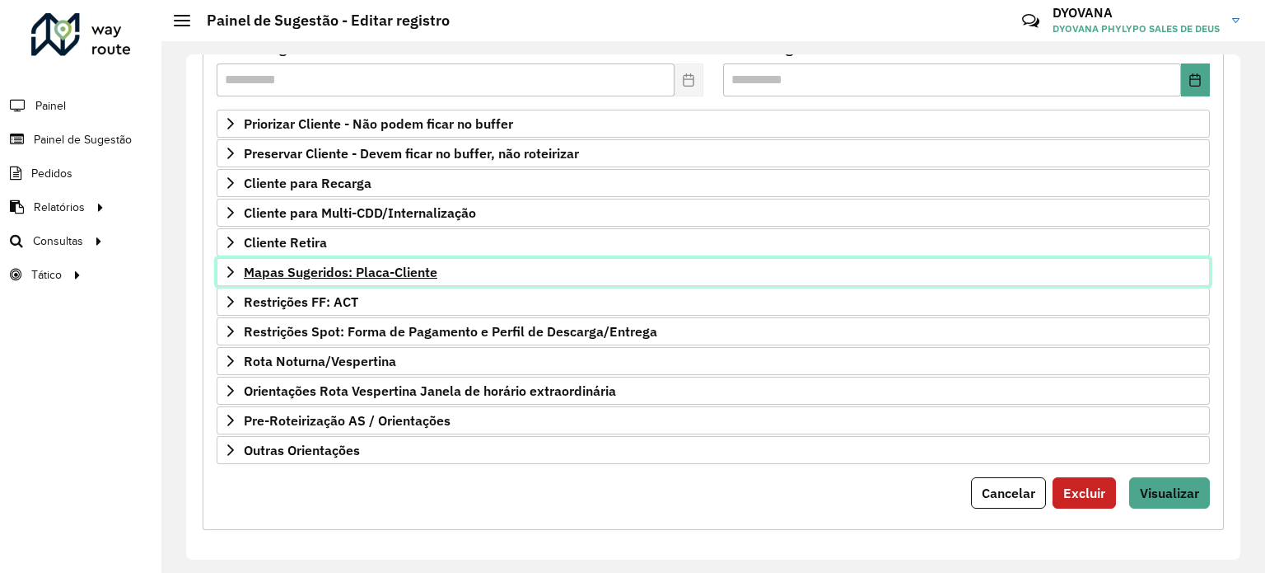
click at [366, 271] on span "Mapas Sugeridos: Placa-Cliente" at bounding box center [341, 271] width 194 height 13
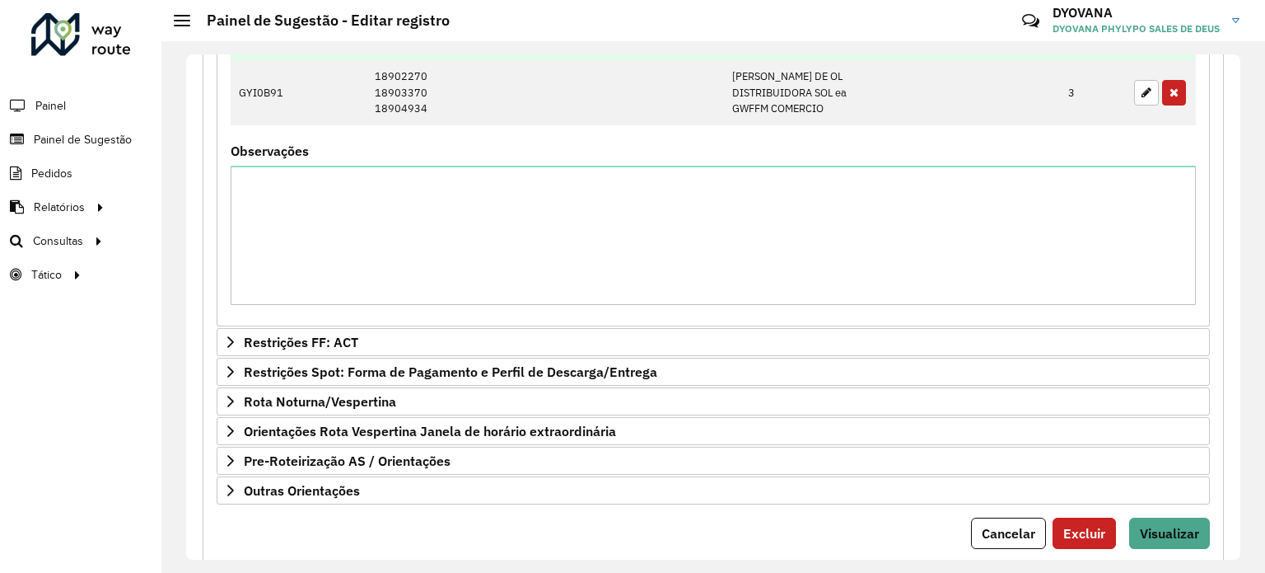
scroll to position [769, 0]
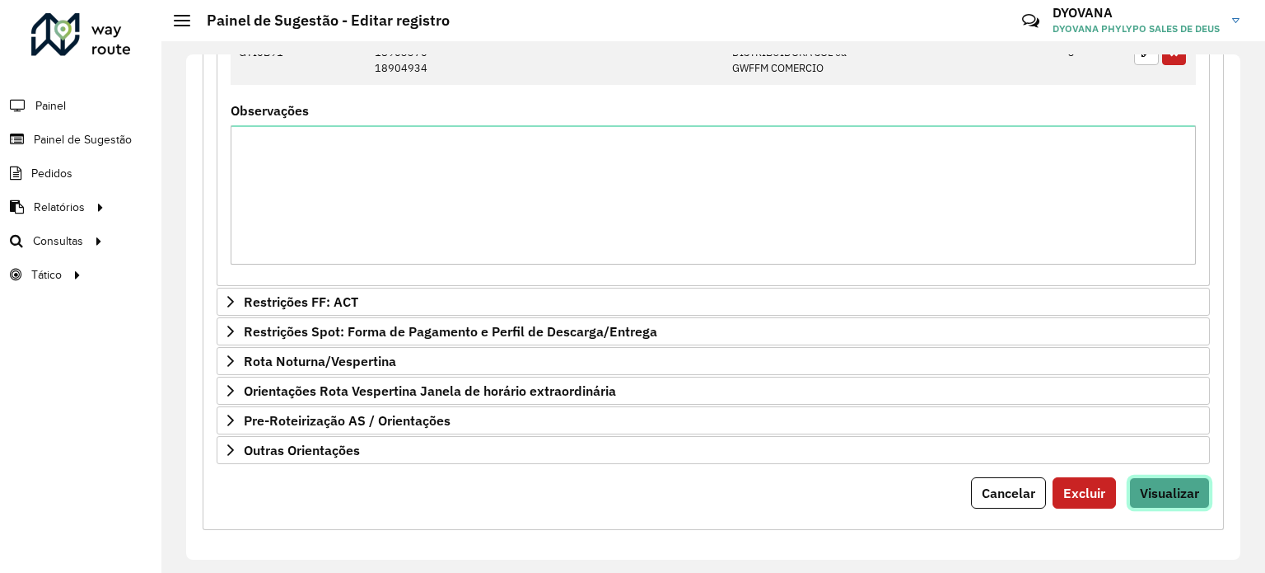
click at [1176, 489] on span "Visualizar" at bounding box center [1169, 492] width 59 height 16
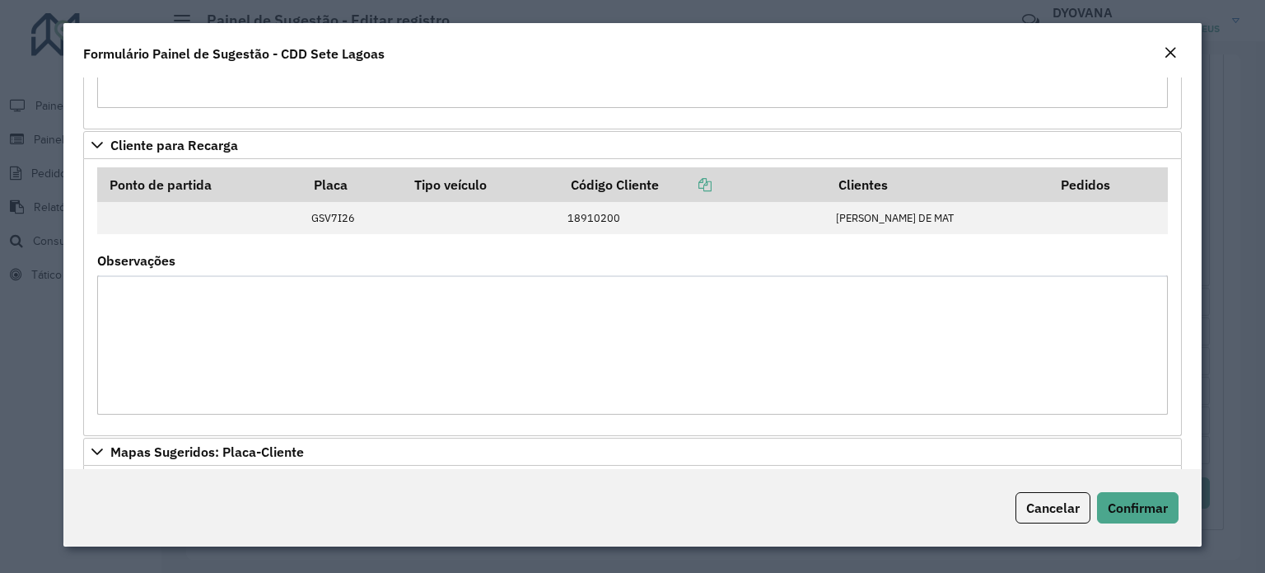
scroll to position [1572, 0]
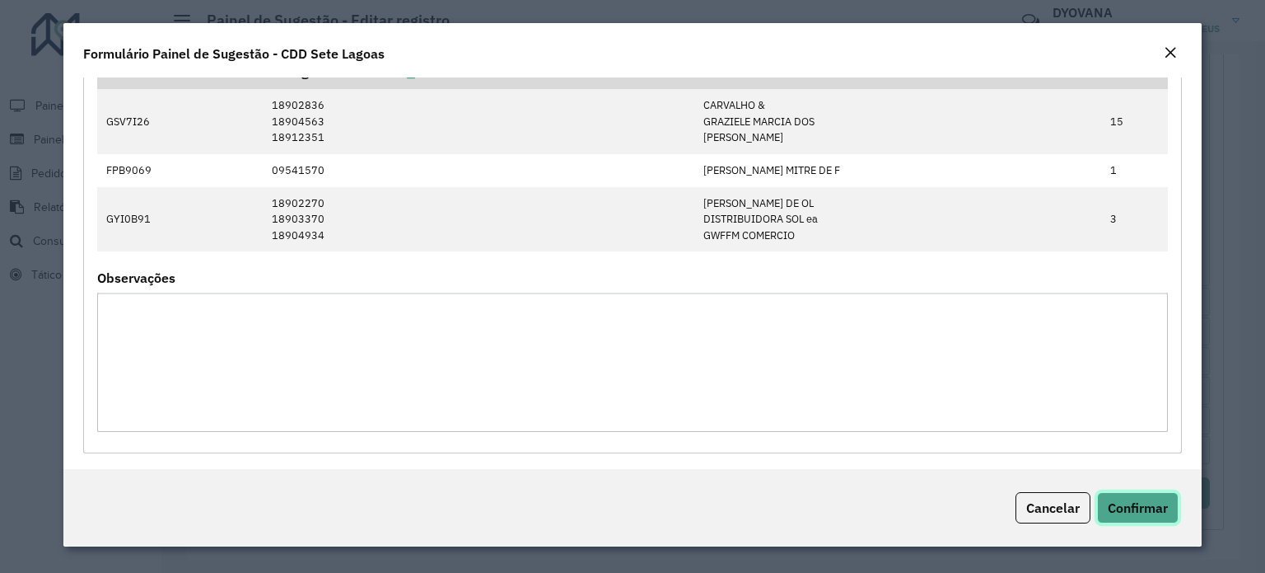
click at [1152, 508] on span "Confirmar" at bounding box center [1138, 507] width 60 height 16
